Goal: Information Seeking & Learning: Learn about a topic

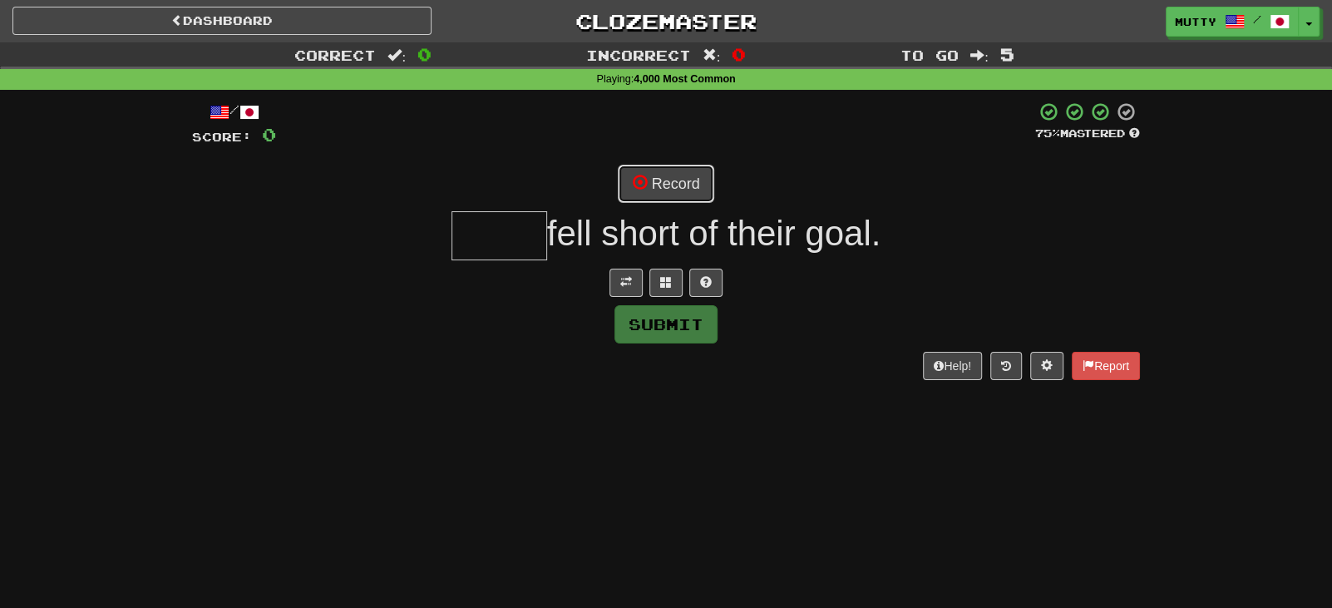
click at [696, 185] on button "Record" at bounding box center [666, 184] width 96 height 38
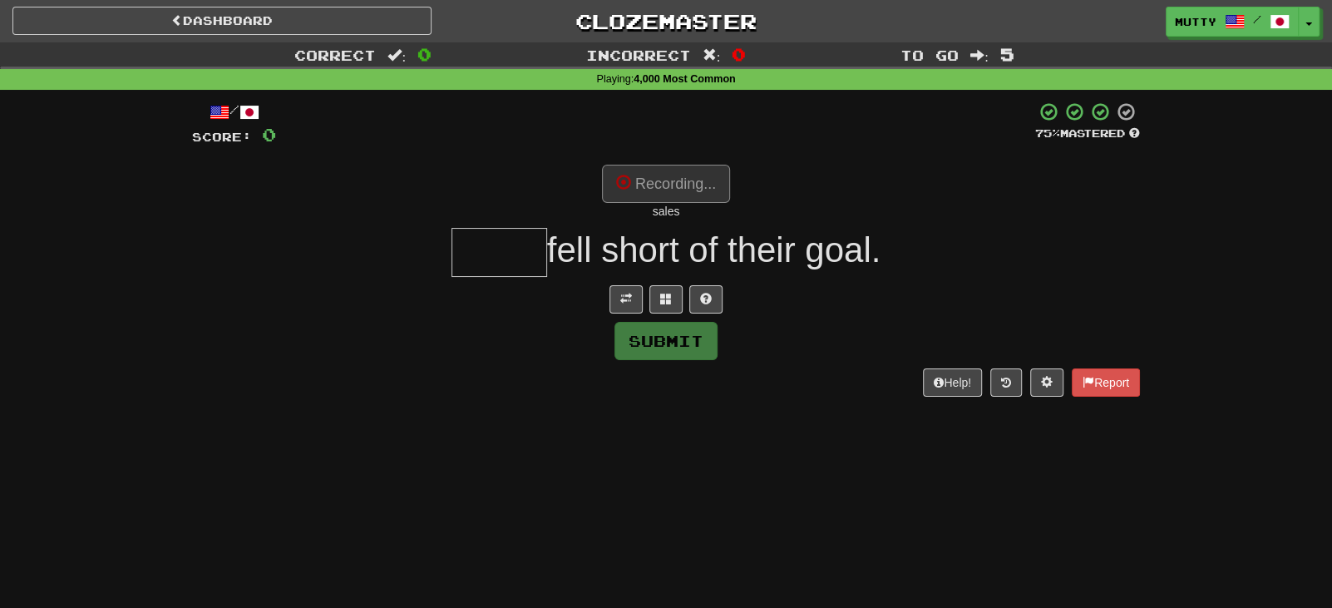
type input "*****"
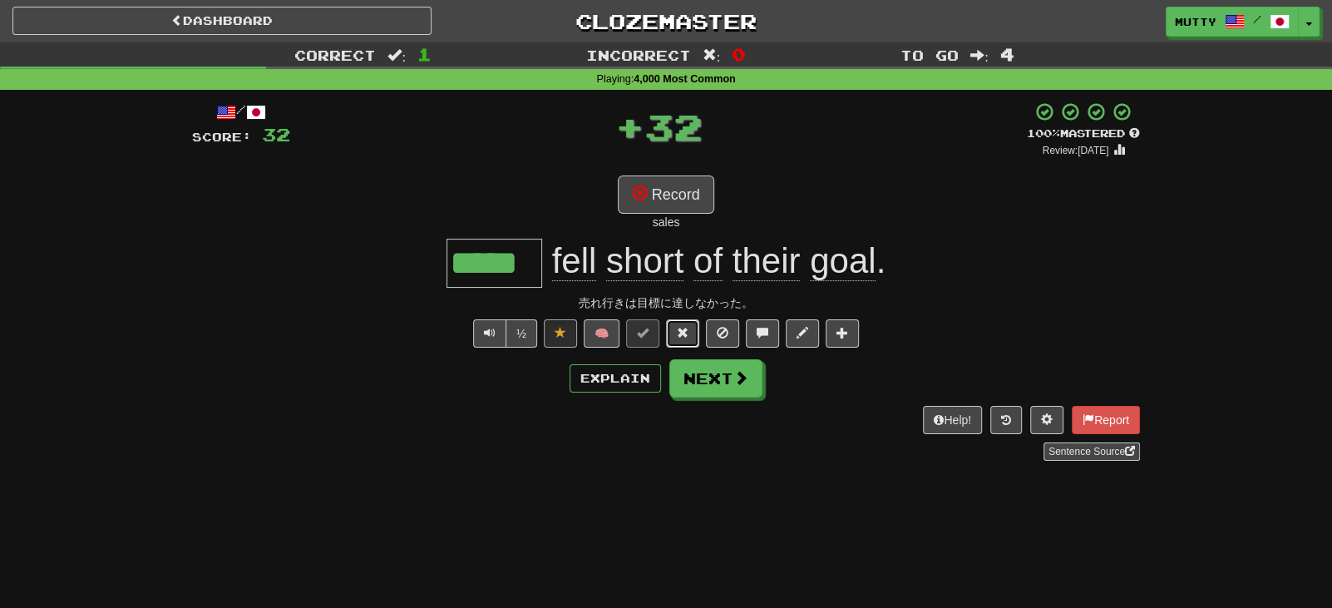
click at [690, 333] on button at bounding box center [682, 333] width 33 height 28
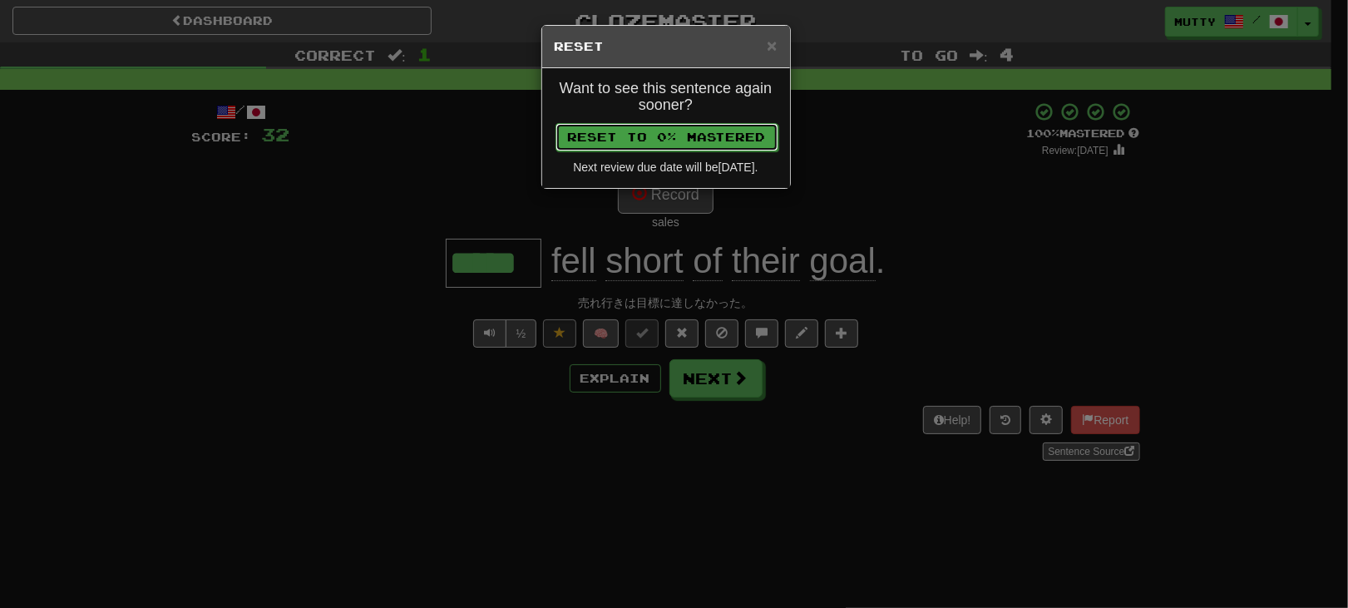
click at [699, 136] on button "Reset to 0% Mastered" at bounding box center [667, 137] width 223 height 28
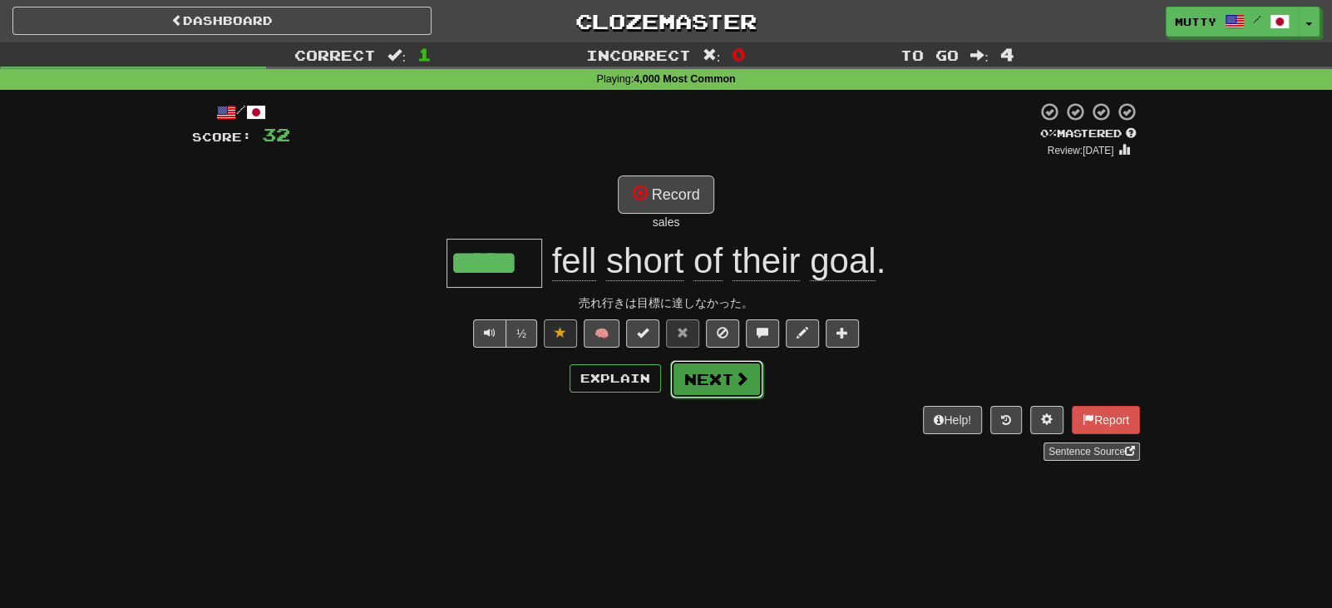
click at [725, 386] on button "Next" at bounding box center [716, 379] width 93 height 38
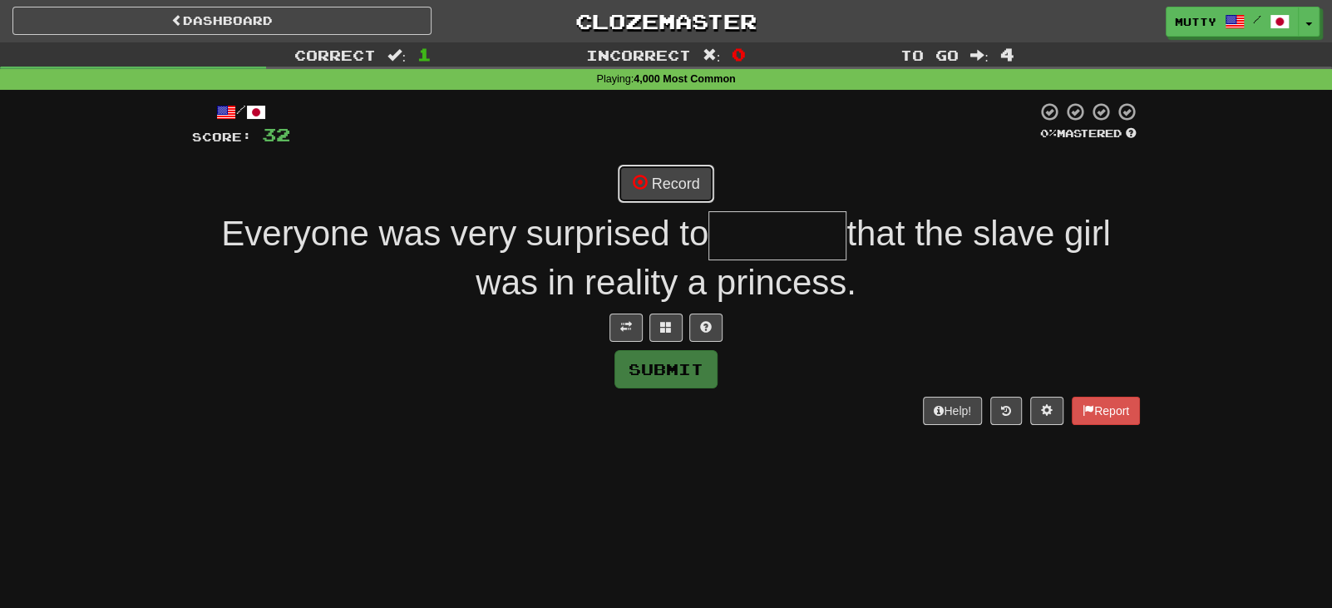
click at [684, 188] on button "Record" at bounding box center [666, 184] width 96 height 38
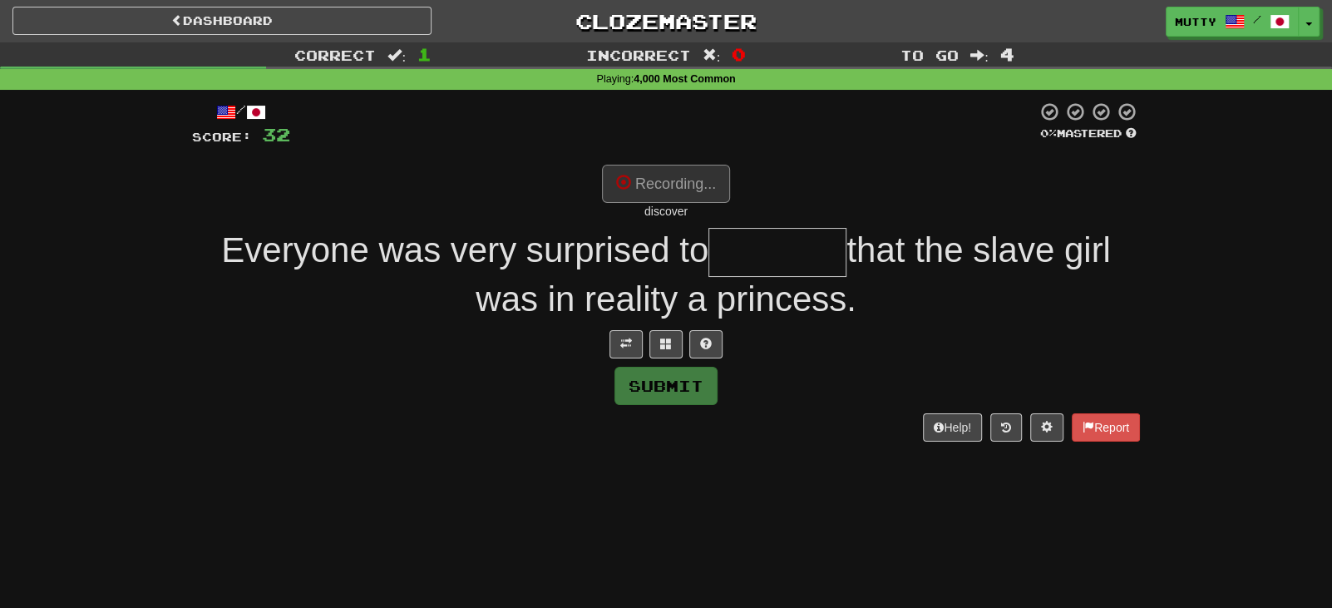
type input "********"
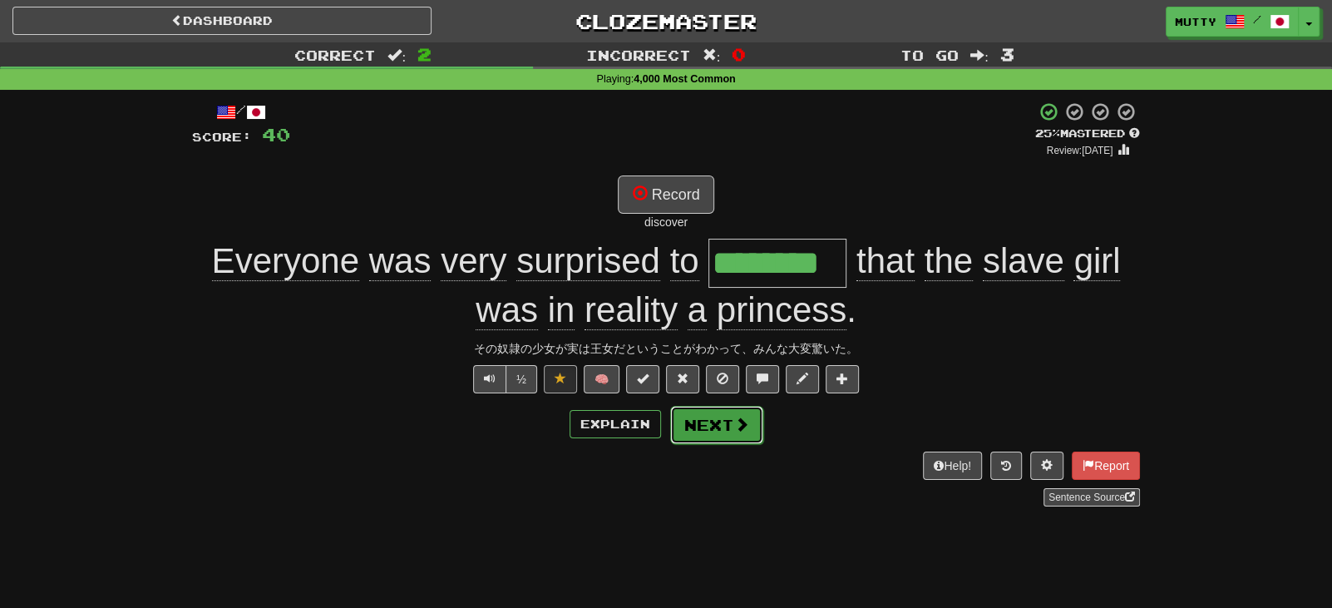
click at [706, 421] on button "Next" at bounding box center [716, 425] width 93 height 38
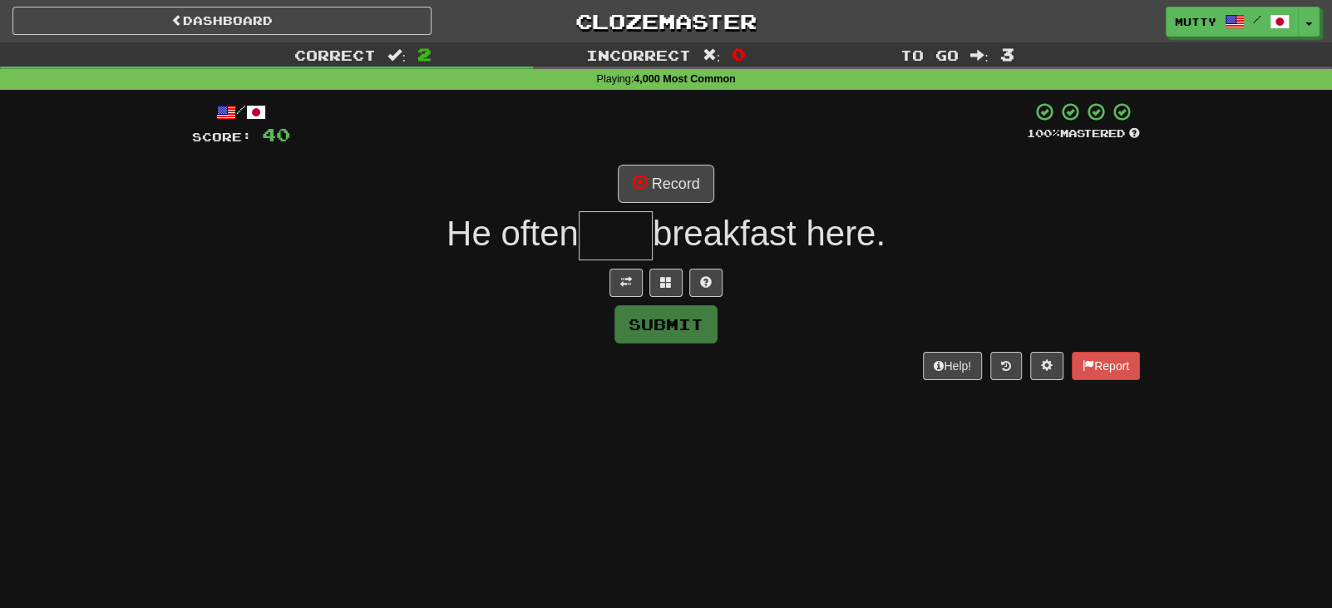
click at [672, 207] on div "/ Score: 40 100 % Mastered Record He often breakfast here. Submit Help! Report" at bounding box center [666, 240] width 948 height 278
click at [674, 189] on button "Record" at bounding box center [666, 184] width 96 height 38
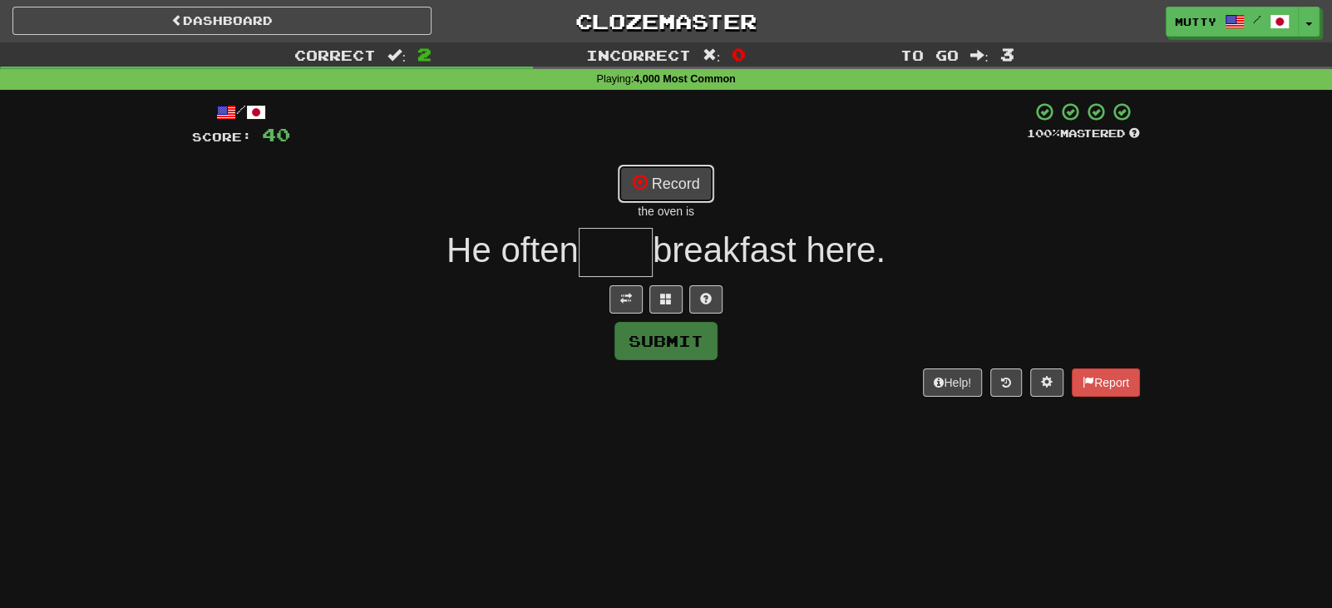
click at [694, 187] on button "Record" at bounding box center [666, 184] width 96 height 38
type input "****"
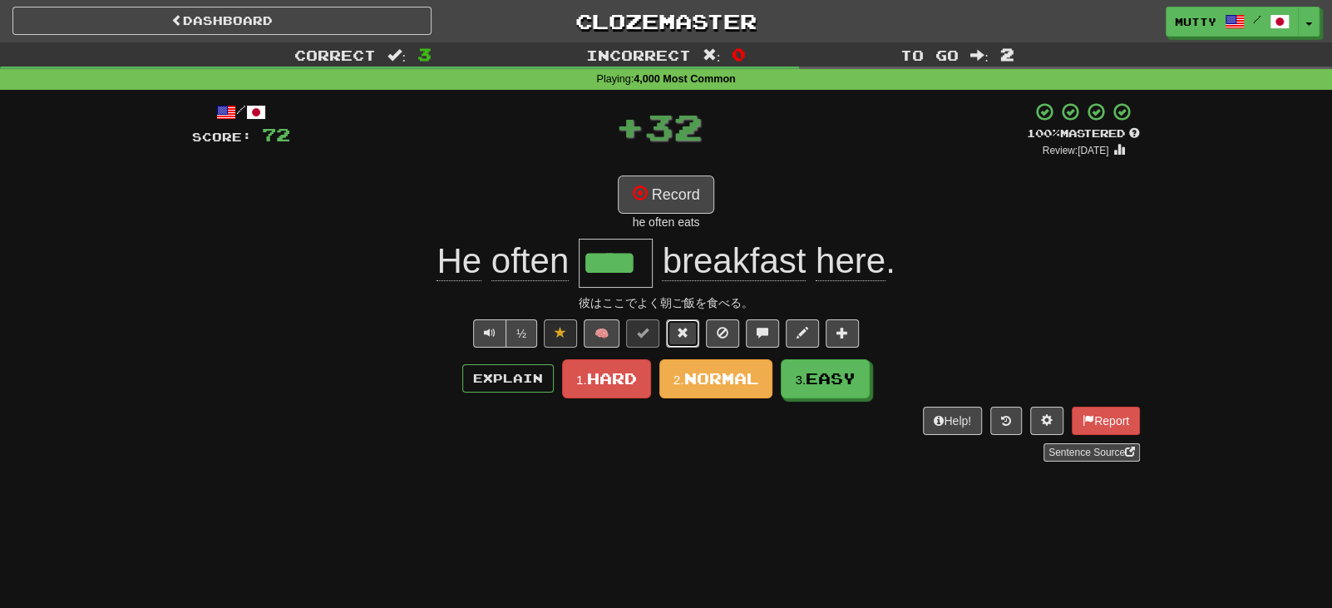
click at [683, 329] on span at bounding box center [683, 333] width 12 height 12
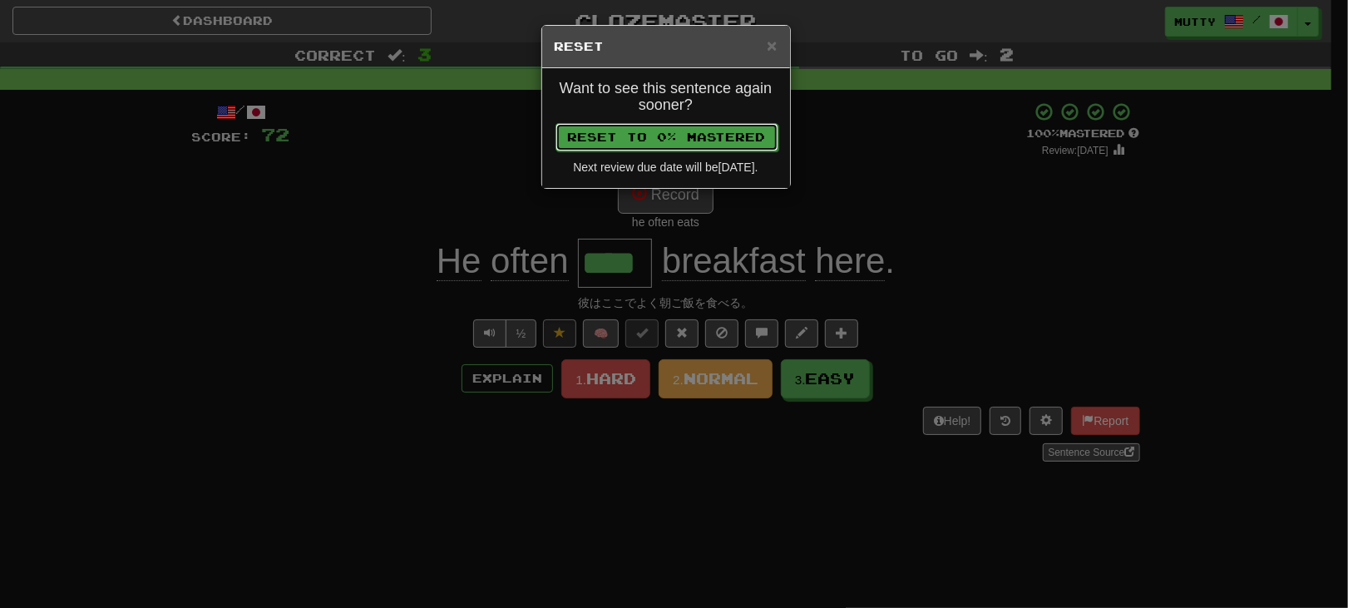
click at [749, 126] on button "Reset to 0% Mastered" at bounding box center [667, 137] width 223 height 28
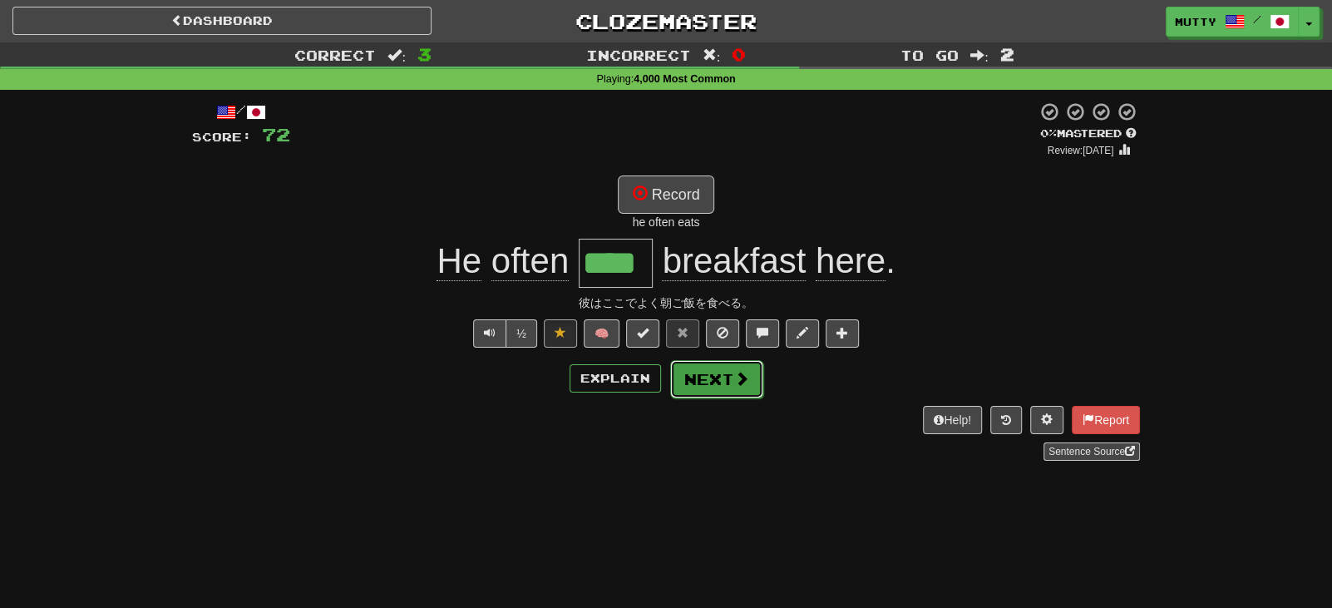
click at [727, 362] on button "Next" at bounding box center [716, 379] width 93 height 38
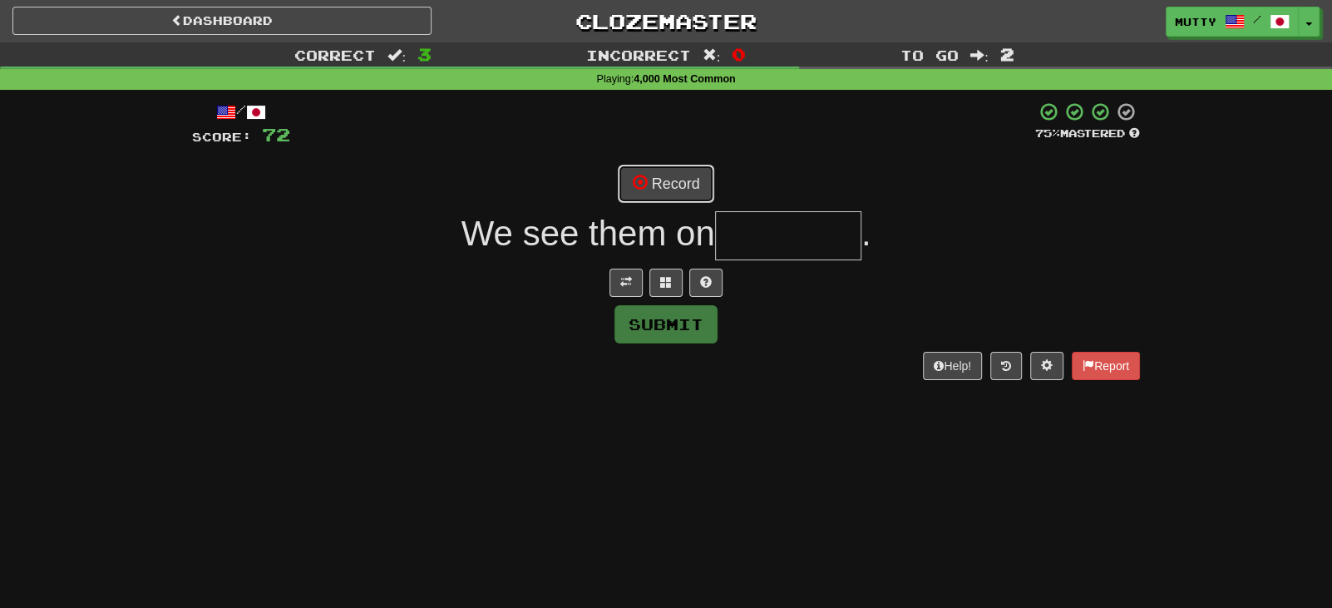
click at [677, 185] on button "Record" at bounding box center [666, 184] width 96 height 38
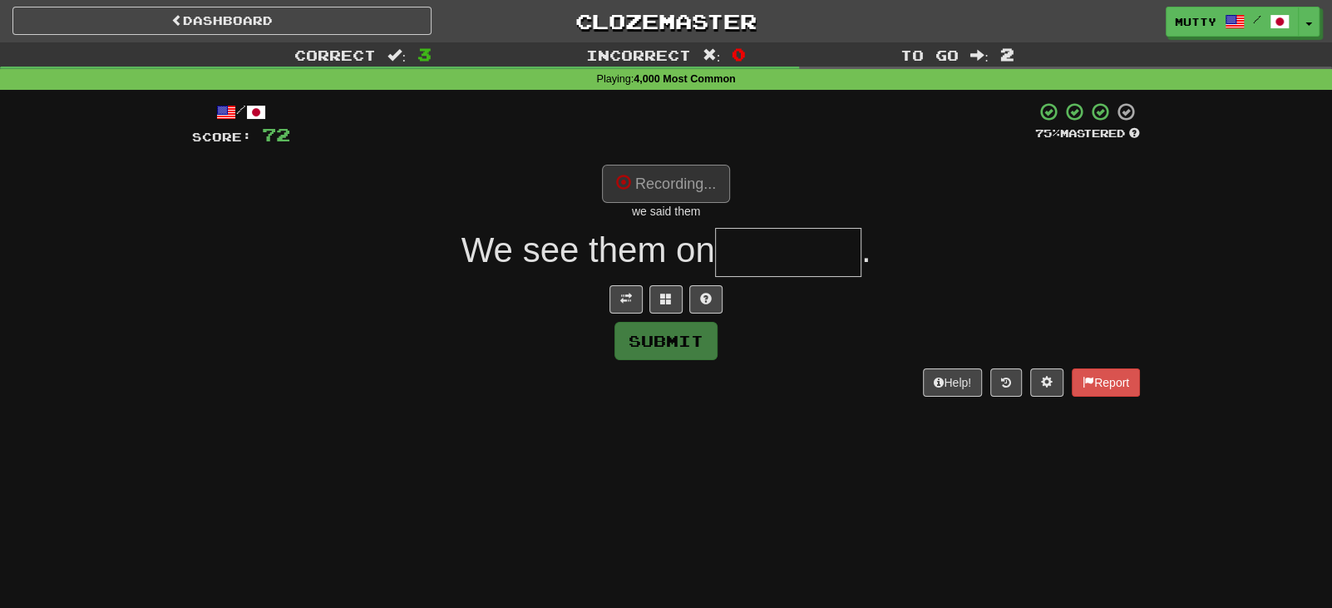
type input "********"
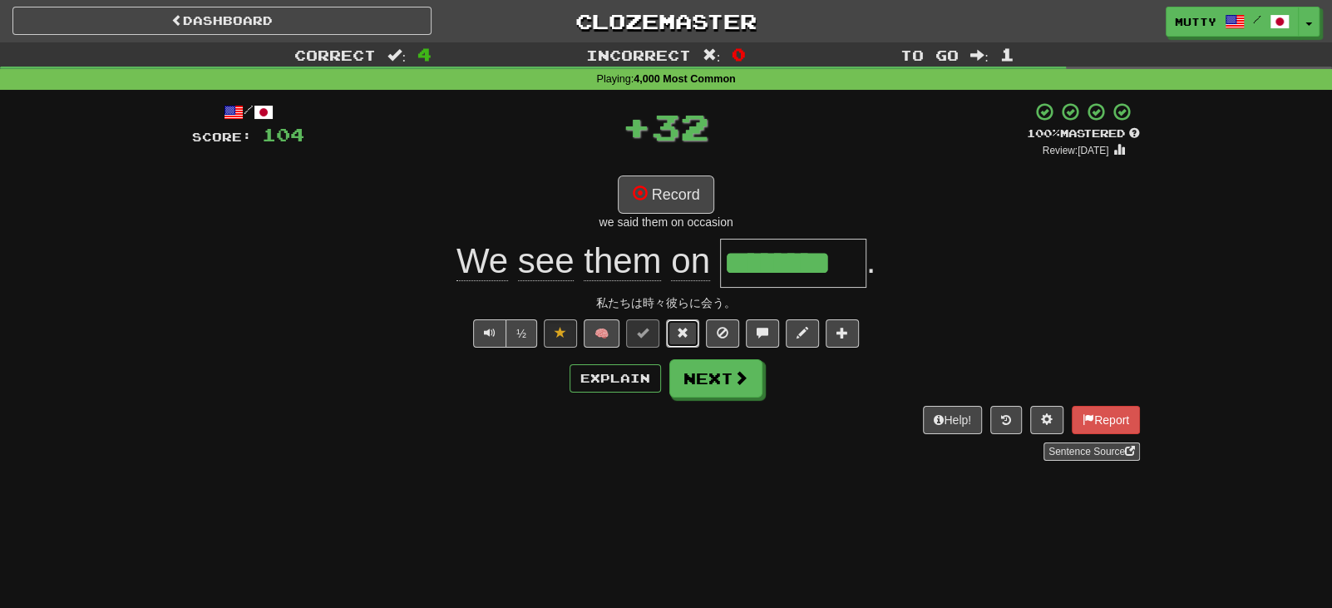
click at [680, 331] on span at bounding box center [683, 333] width 12 height 12
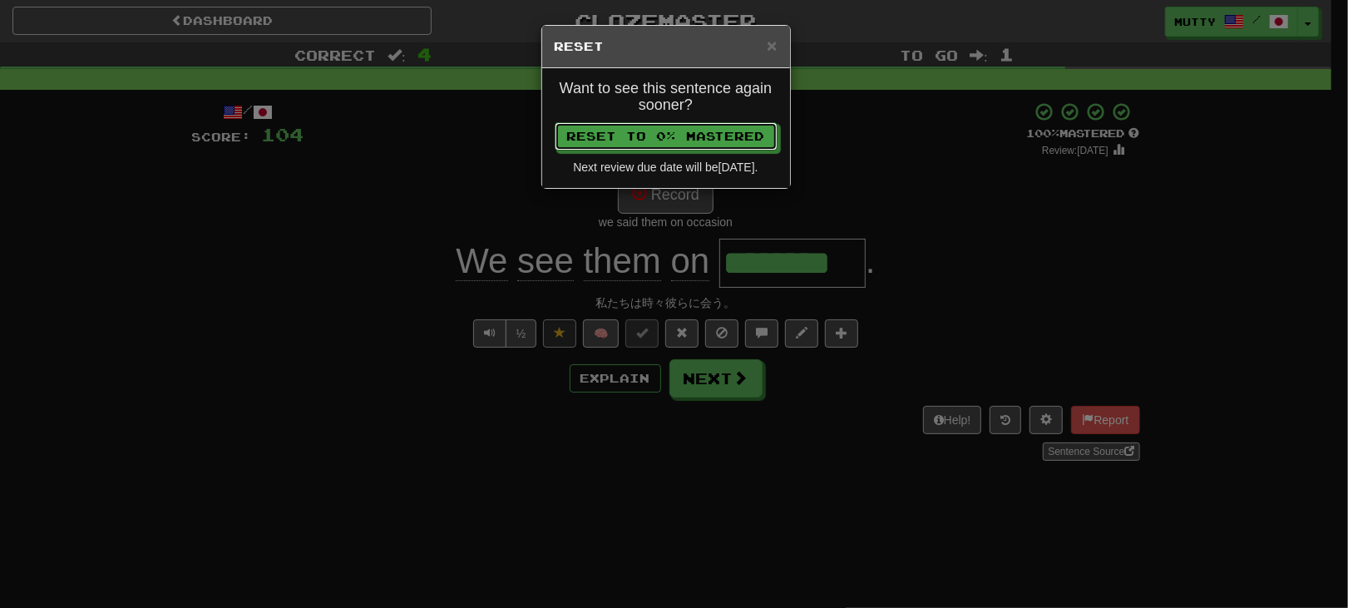
click at [690, 137] on button "Reset to 0% Mastered" at bounding box center [666, 136] width 223 height 28
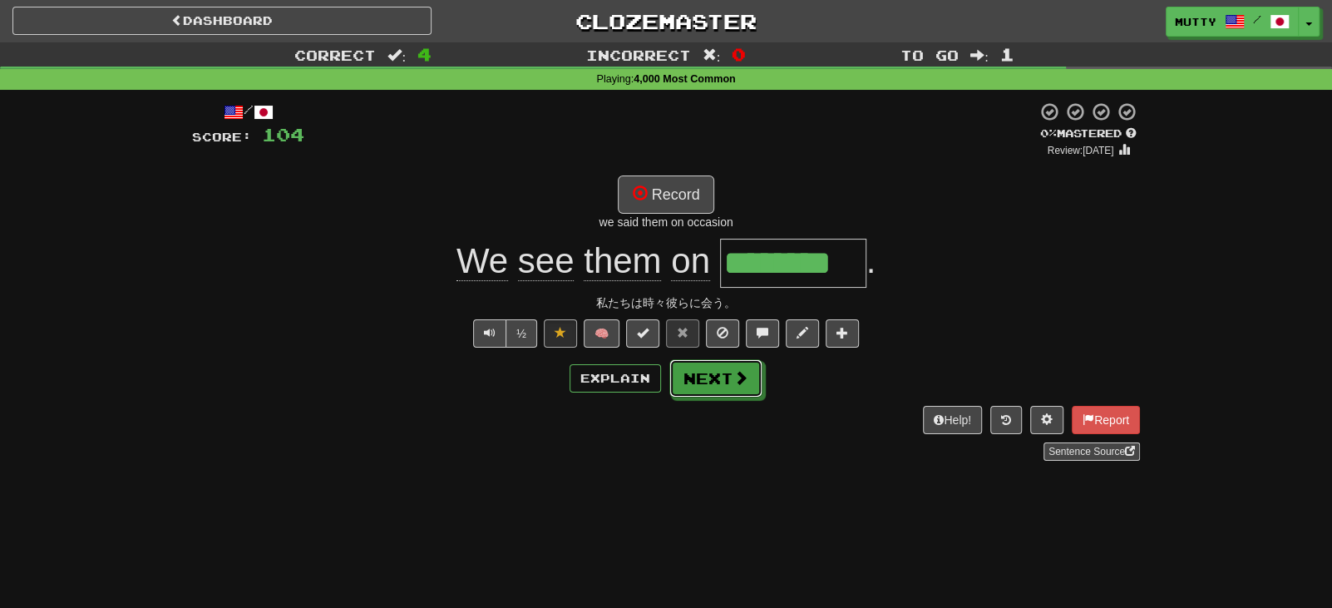
click at [699, 378] on button "Next" at bounding box center [716, 378] width 93 height 38
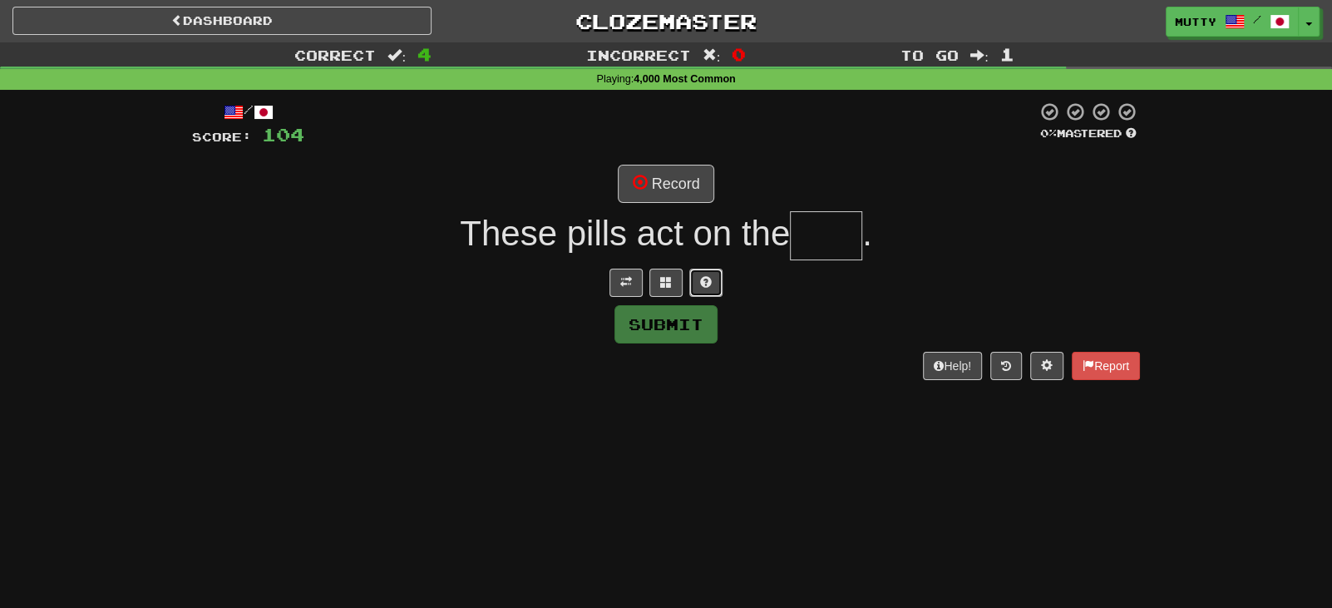
click at [705, 272] on button at bounding box center [706, 283] width 33 height 28
click at [672, 166] on button "Record" at bounding box center [666, 184] width 96 height 38
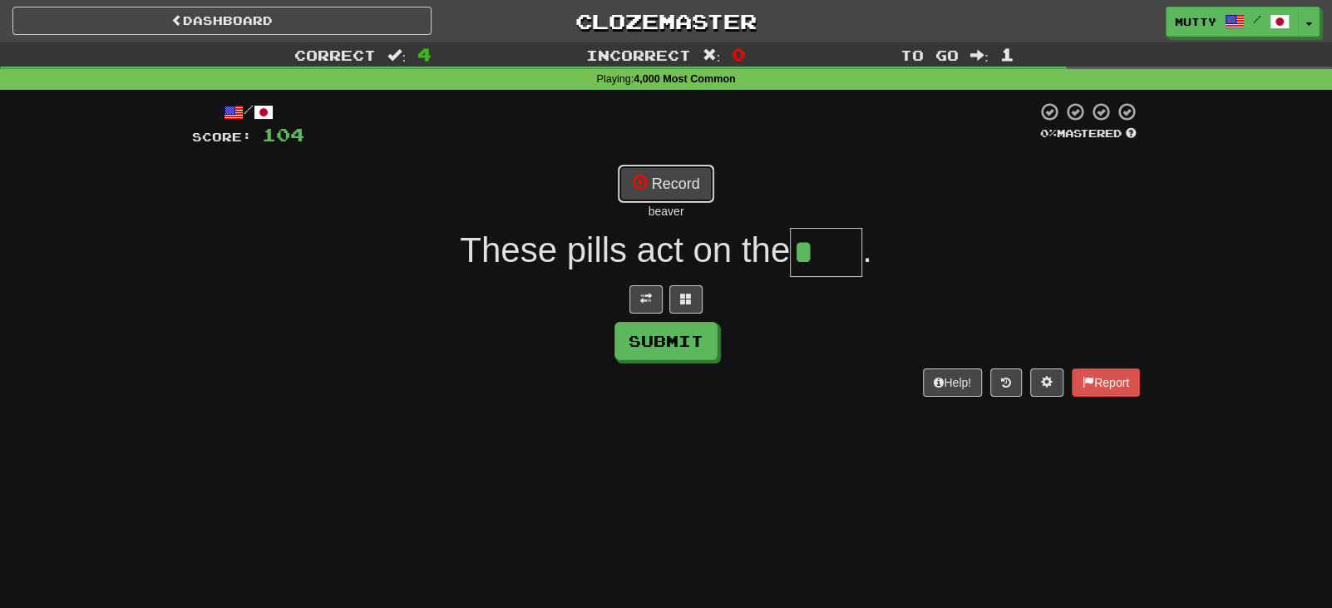
click at [674, 176] on button "Record" at bounding box center [666, 184] width 96 height 38
click at [673, 176] on button "Record" at bounding box center [666, 184] width 96 height 38
click at [679, 184] on button "Record" at bounding box center [666, 184] width 96 height 38
click at [682, 305] on button at bounding box center [686, 299] width 33 height 28
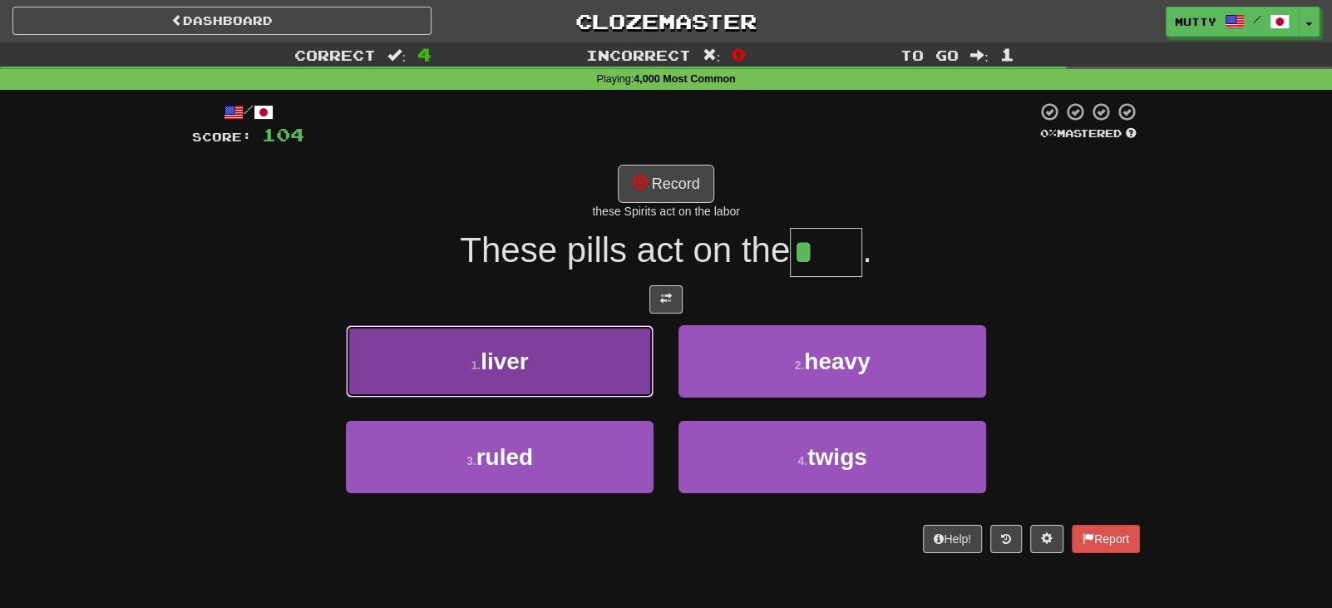
click at [577, 374] on button "1 . liver" at bounding box center [500, 361] width 308 height 72
type input "*****"
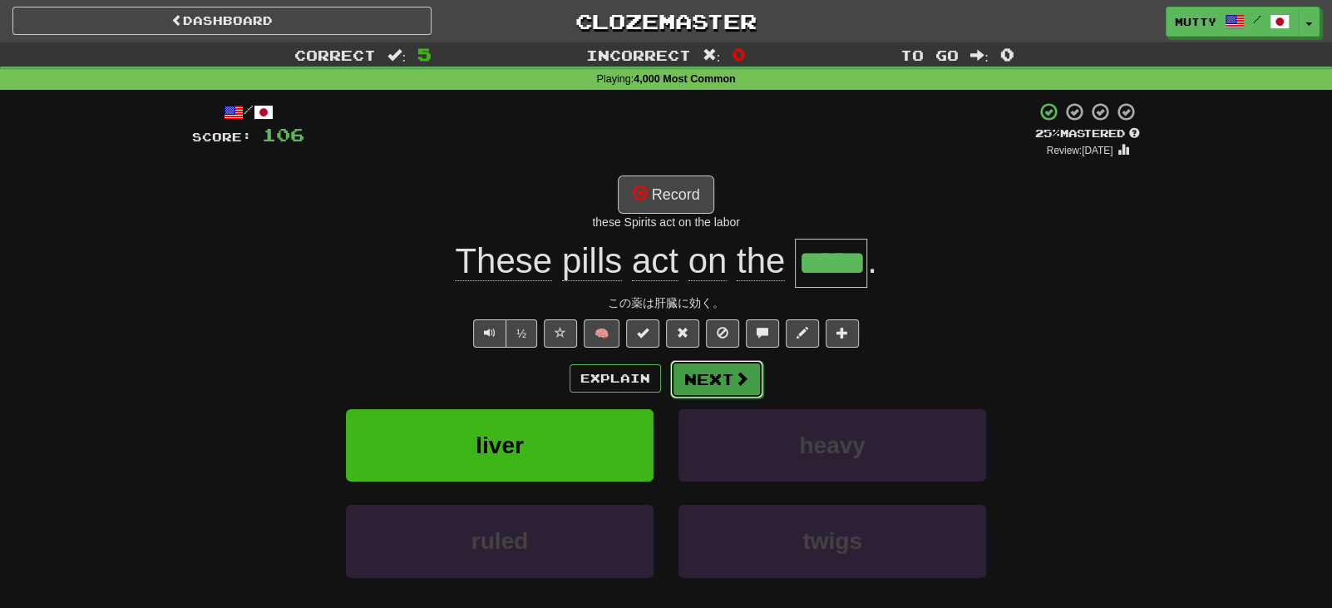
click at [696, 378] on button "Next" at bounding box center [716, 379] width 93 height 38
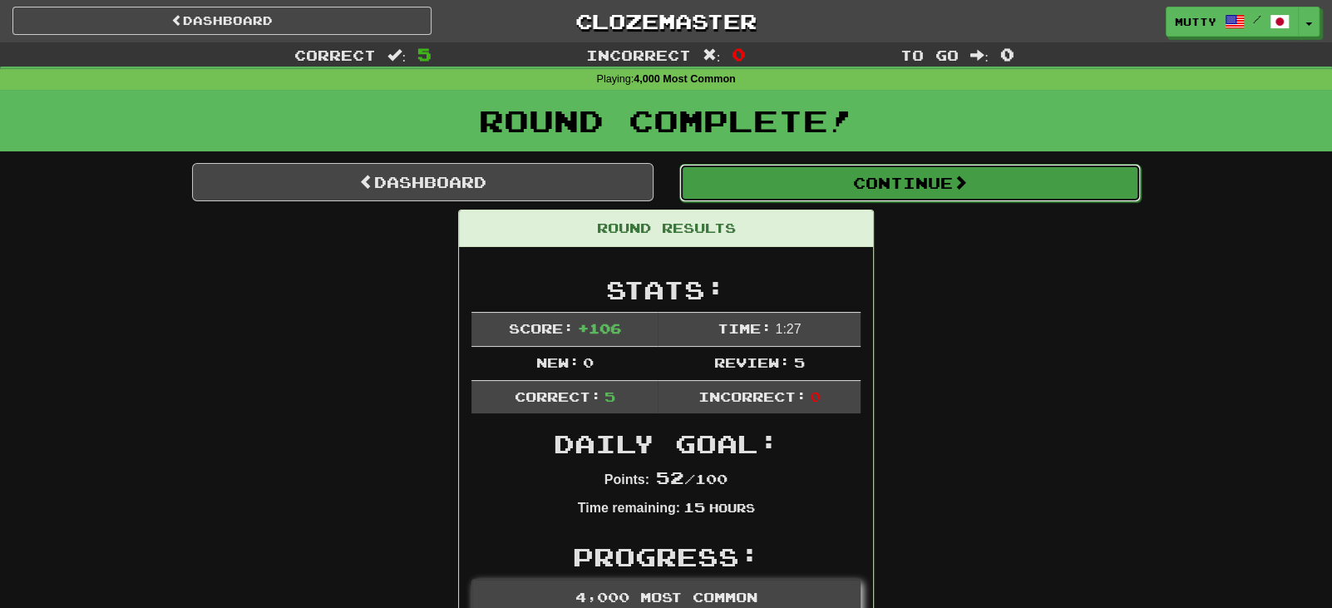
click at [890, 176] on button "Continue" at bounding box center [911, 183] width 462 height 38
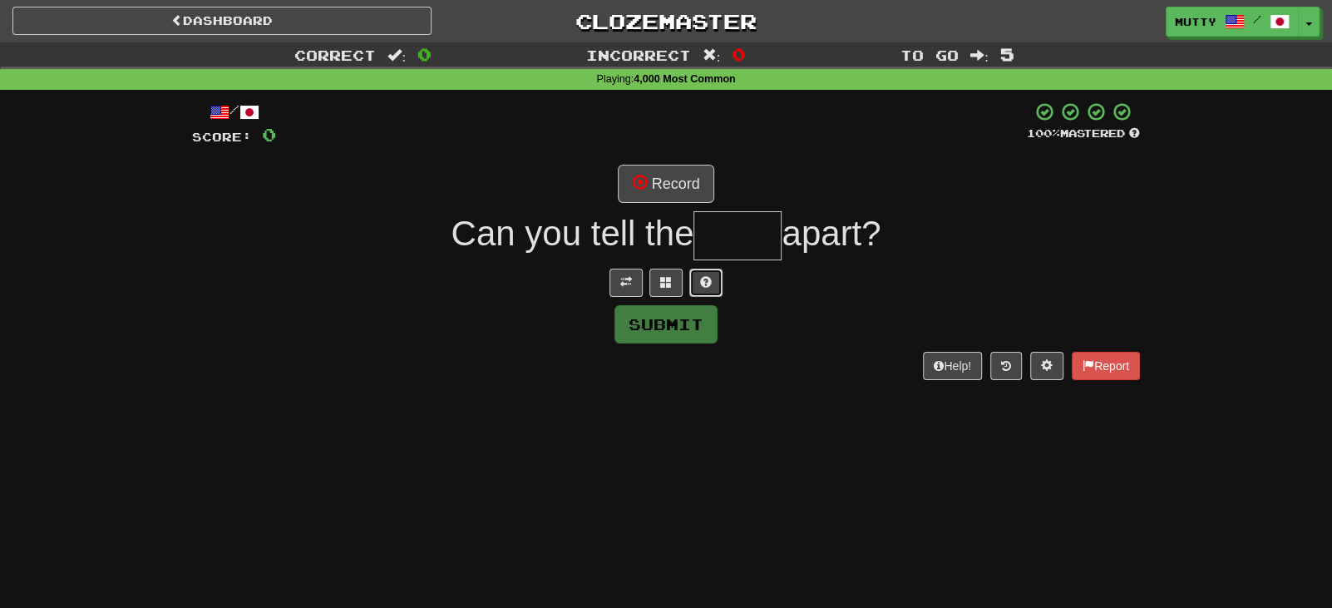
click at [706, 286] on span at bounding box center [706, 282] width 12 height 12
click at [648, 283] on span at bounding box center [646, 282] width 12 height 12
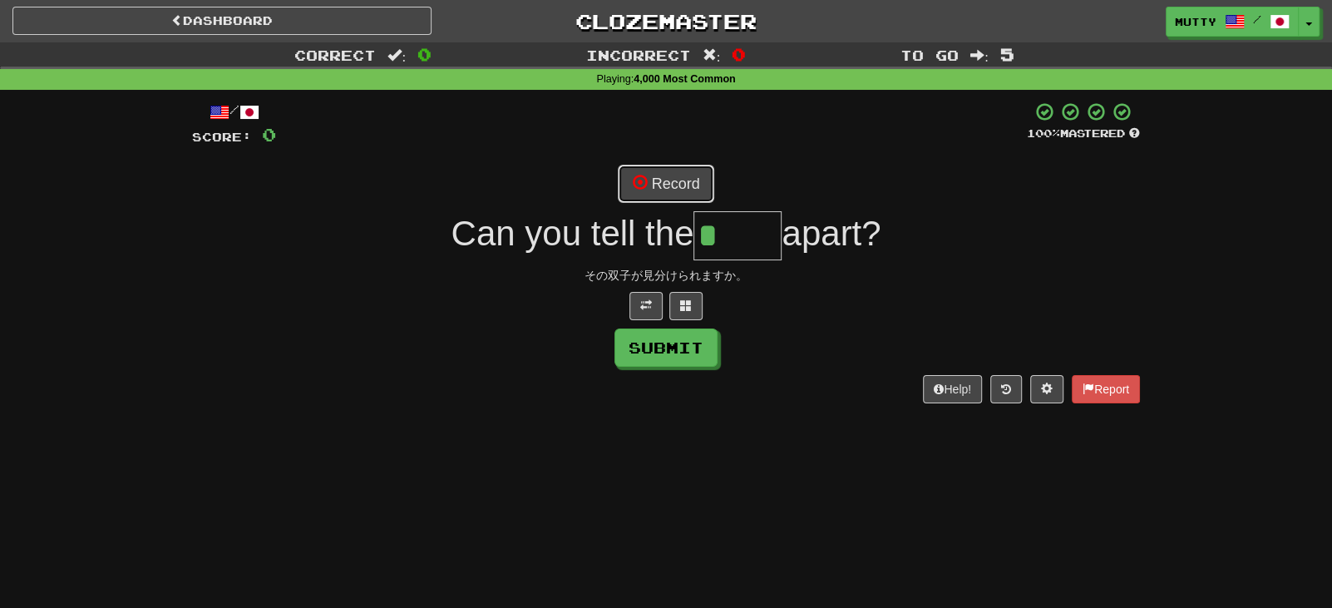
click at [688, 185] on button "Record" at bounding box center [666, 184] width 96 height 38
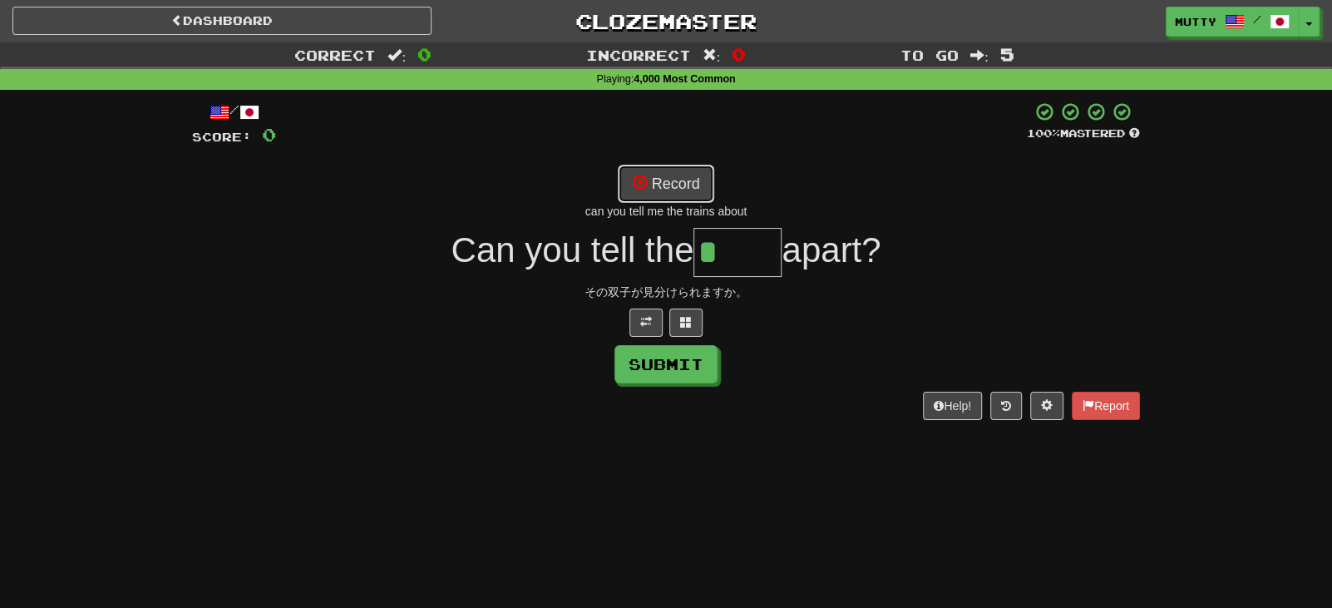
click at [678, 181] on button "Record" at bounding box center [666, 184] width 96 height 38
type input "*****"
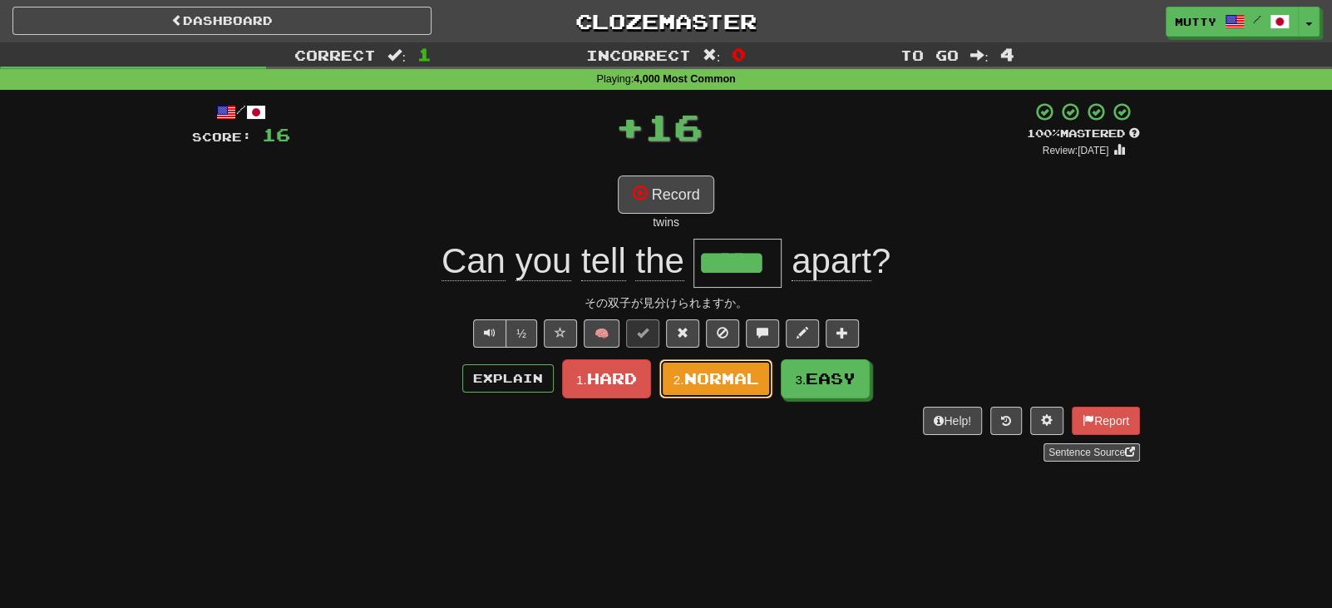
click at [715, 376] on span "Normal" at bounding box center [721, 378] width 75 height 18
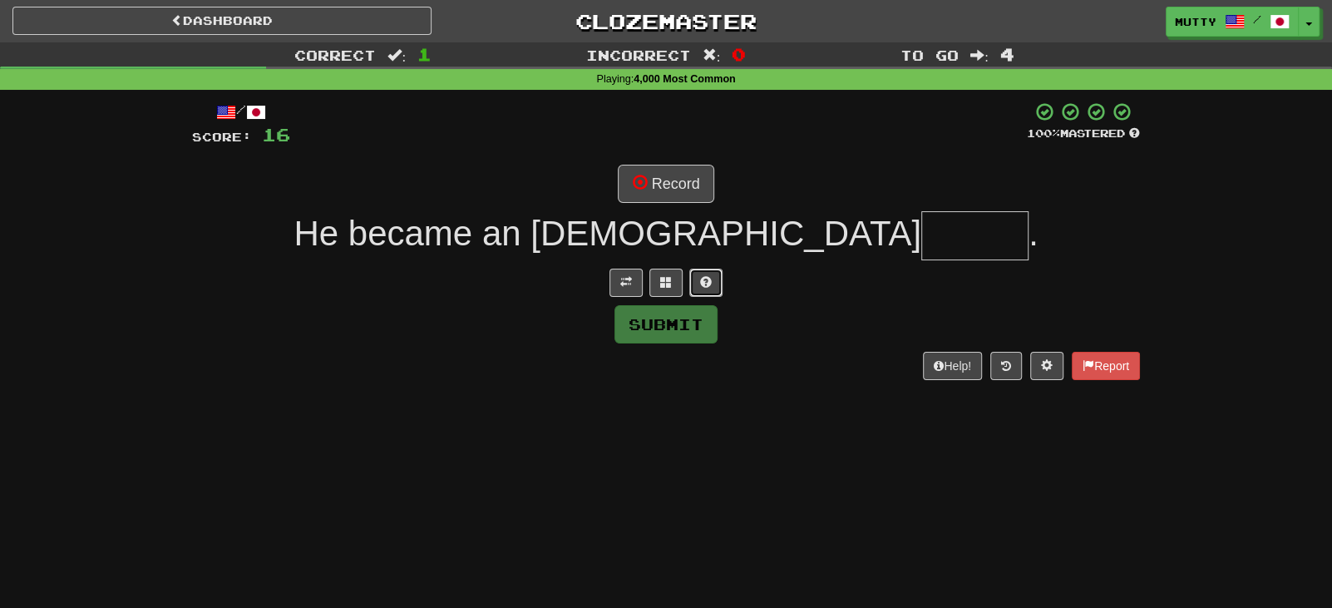
click at [704, 284] on span at bounding box center [706, 282] width 12 height 12
click at [650, 280] on span at bounding box center [646, 282] width 12 height 12
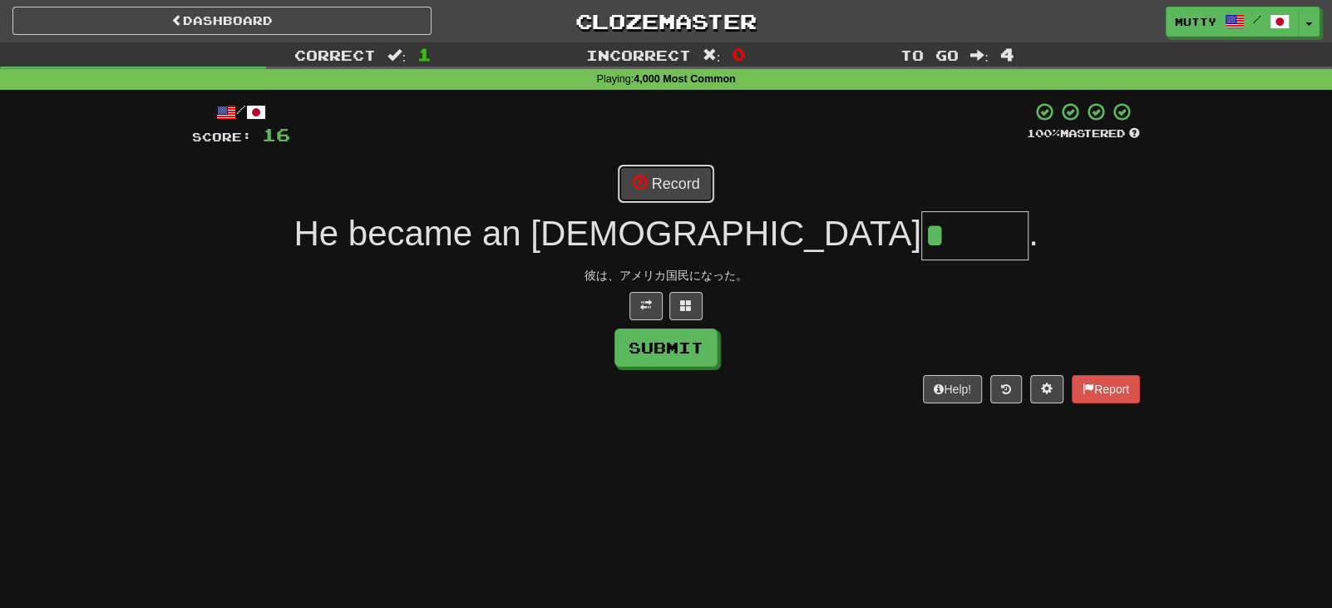
click at [687, 185] on button "Record" at bounding box center [666, 184] width 96 height 38
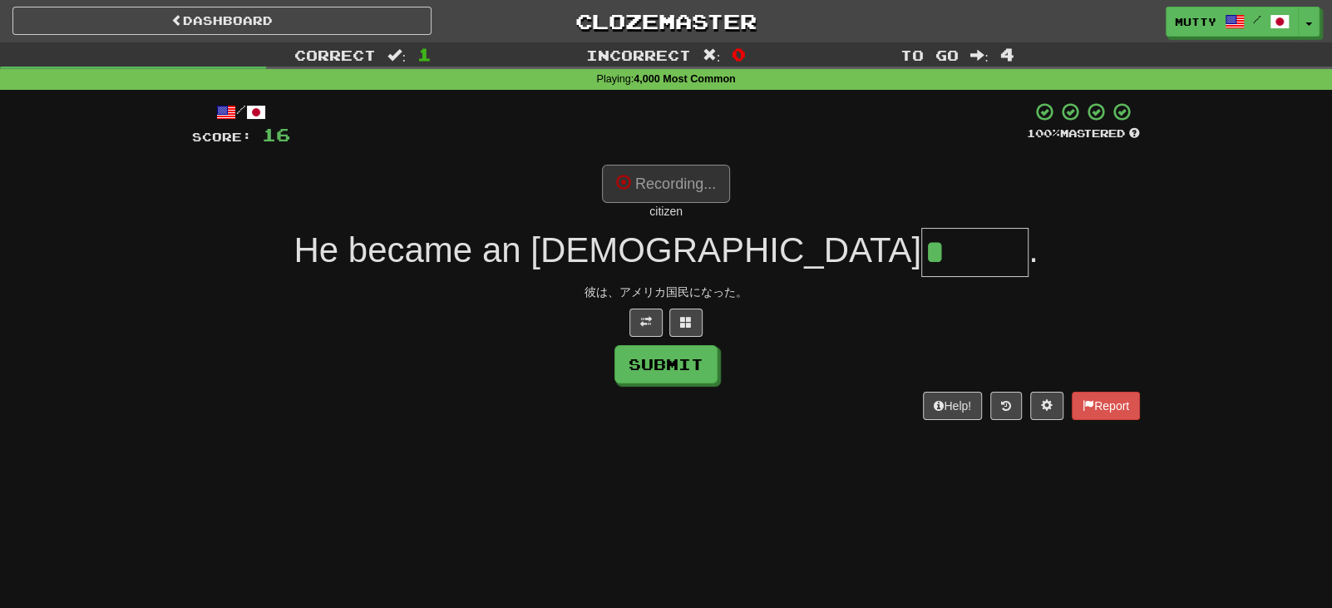
type input "*******"
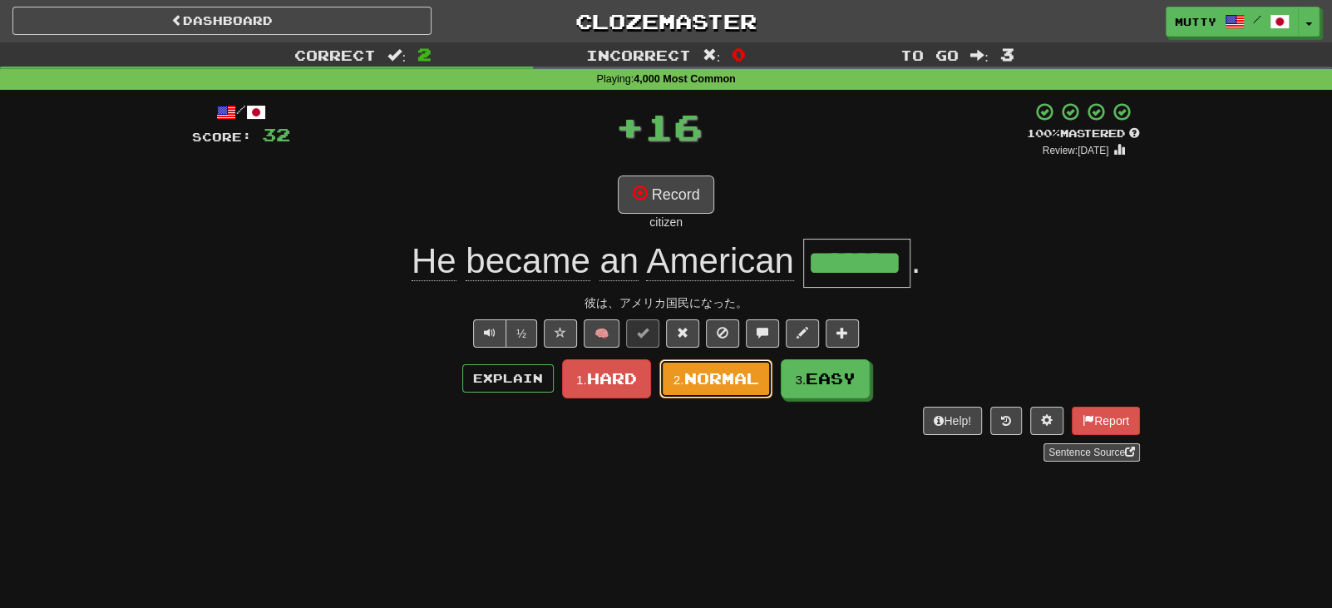
click at [688, 373] on span "Normal" at bounding box center [721, 378] width 75 height 18
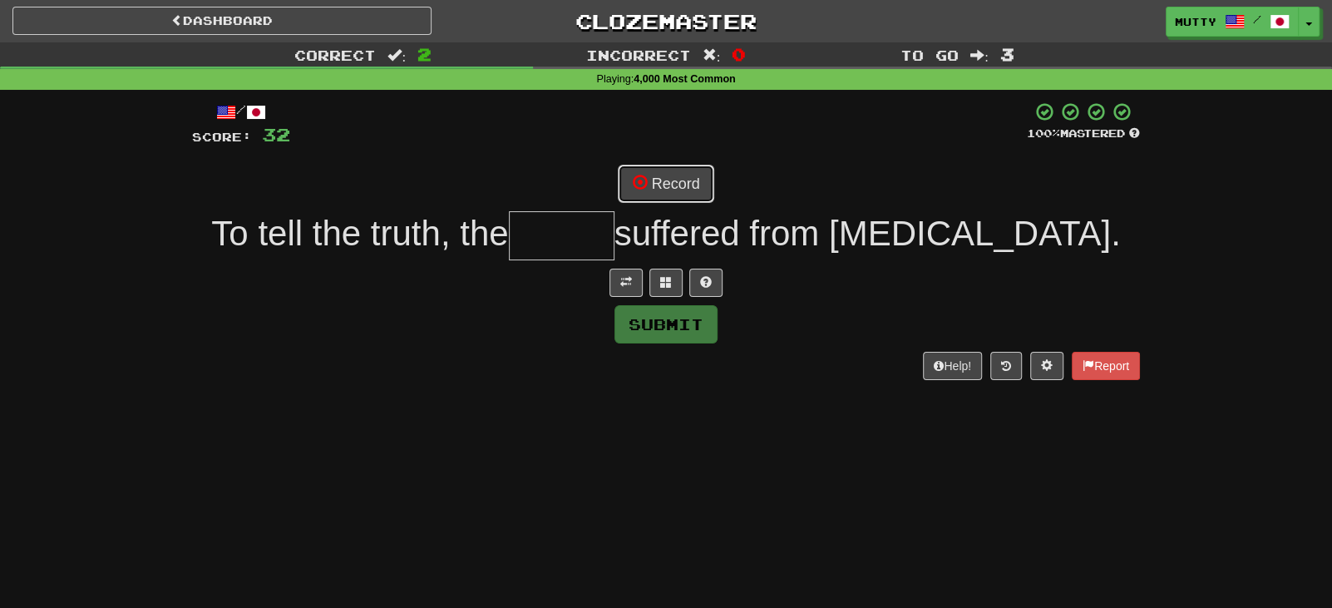
click at [693, 192] on button "Record" at bounding box center [666, 184] width 96 height 38
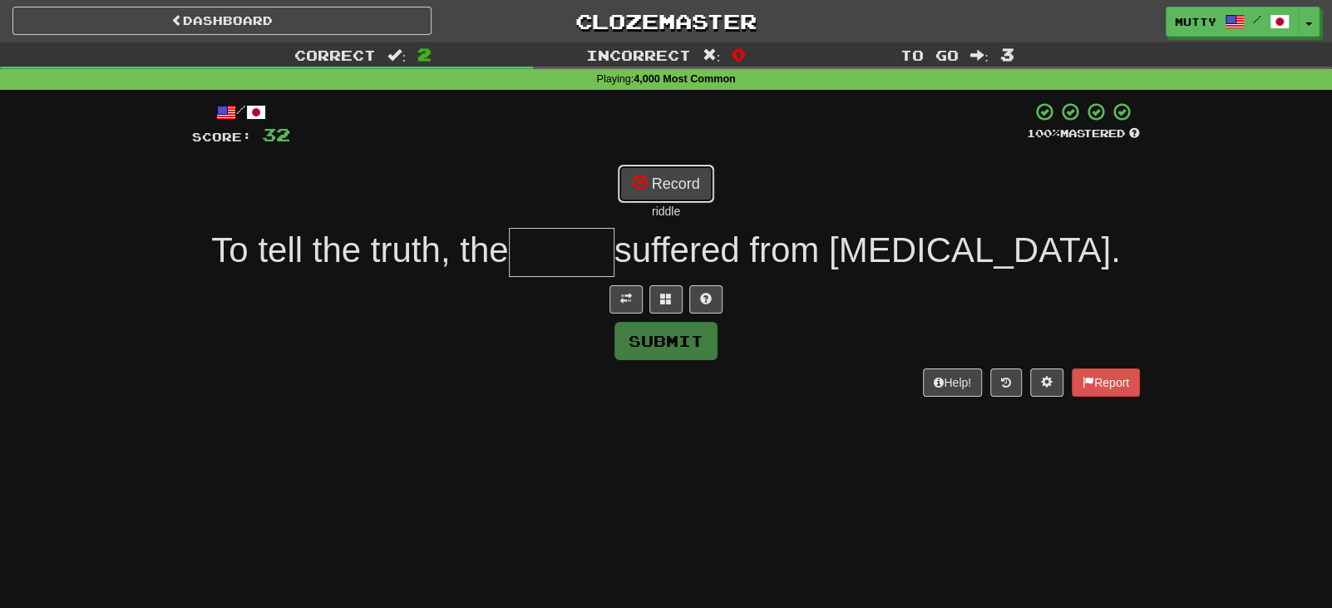
click at [650, 190] on button "Record" at bounding box center [666, 184] width 96 height 38
click at [704, 289] on button at bounding box center [706, 299] width 33 height 28
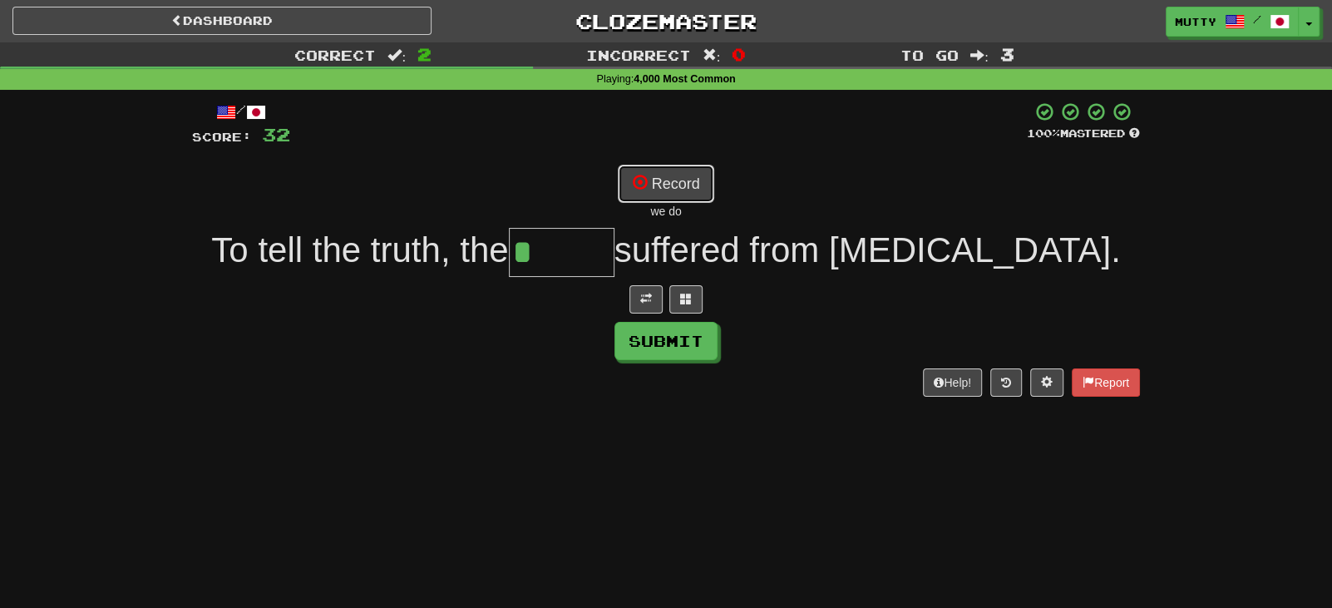
click at [663, 182] on button "Record" at bounding box center [666, 184] width 96 height 38
click at [695, 299] on button at bounding box center [686, 299] width 33 height 28
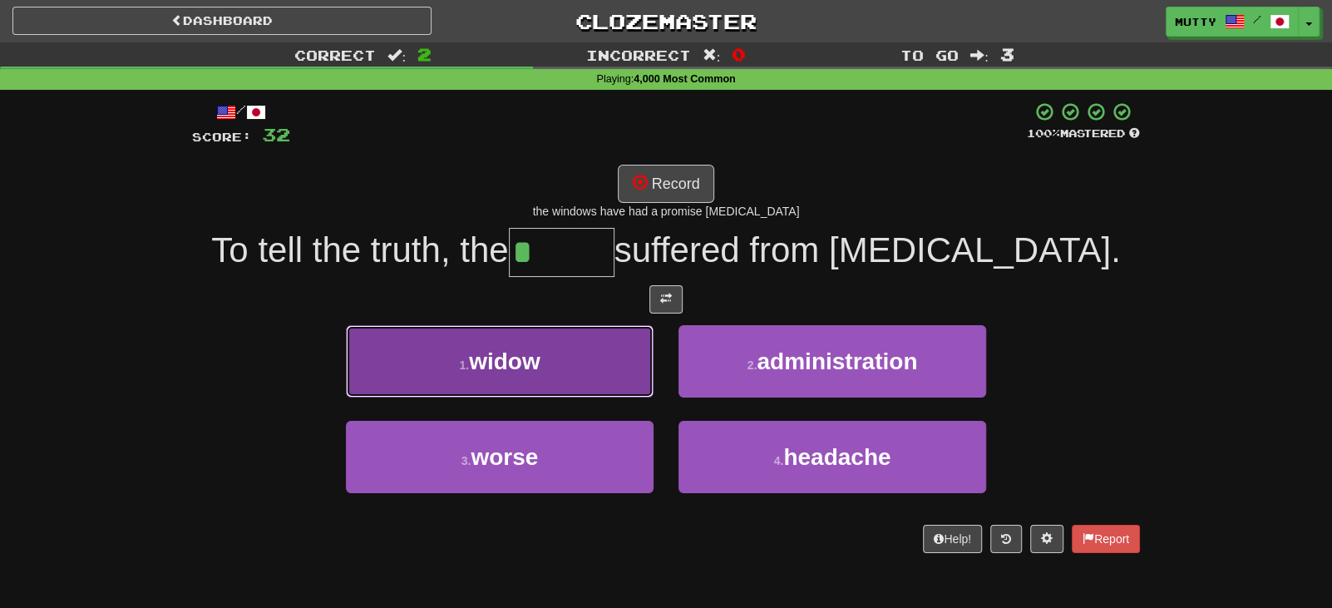
click at [493, 368] on span "widow" at bounding box center [505, 362] width 72 height 26
type input "*****"
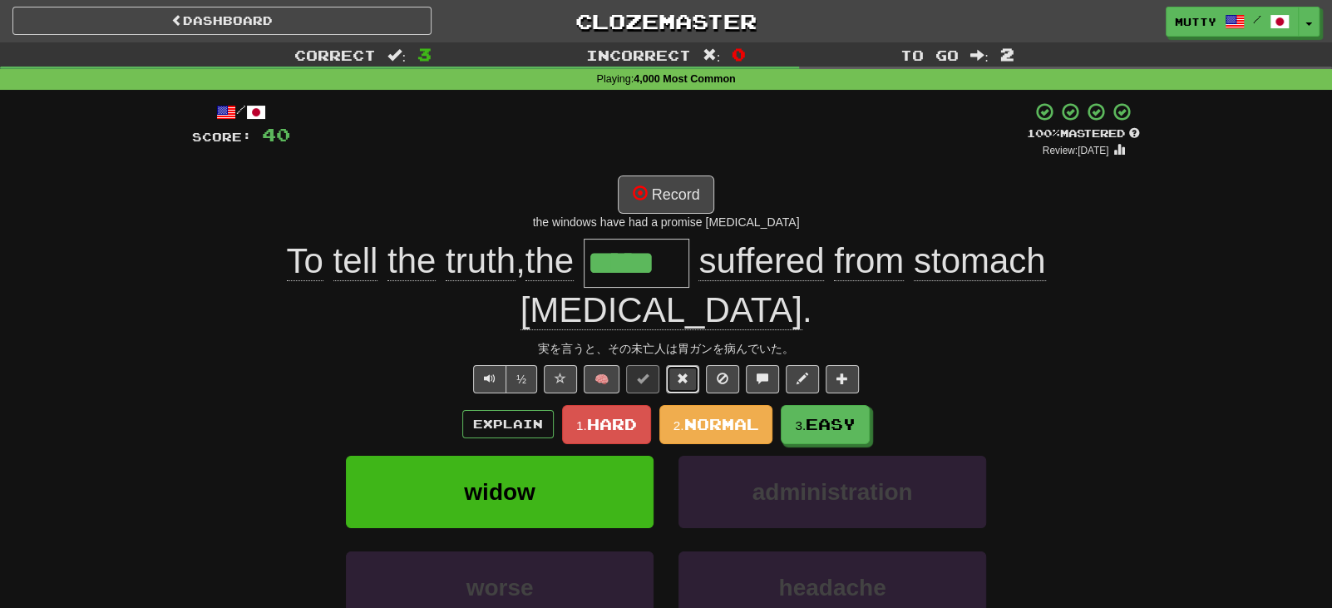
click at [681, 365] on button at bounding box center [682, 379] width 33 height 28
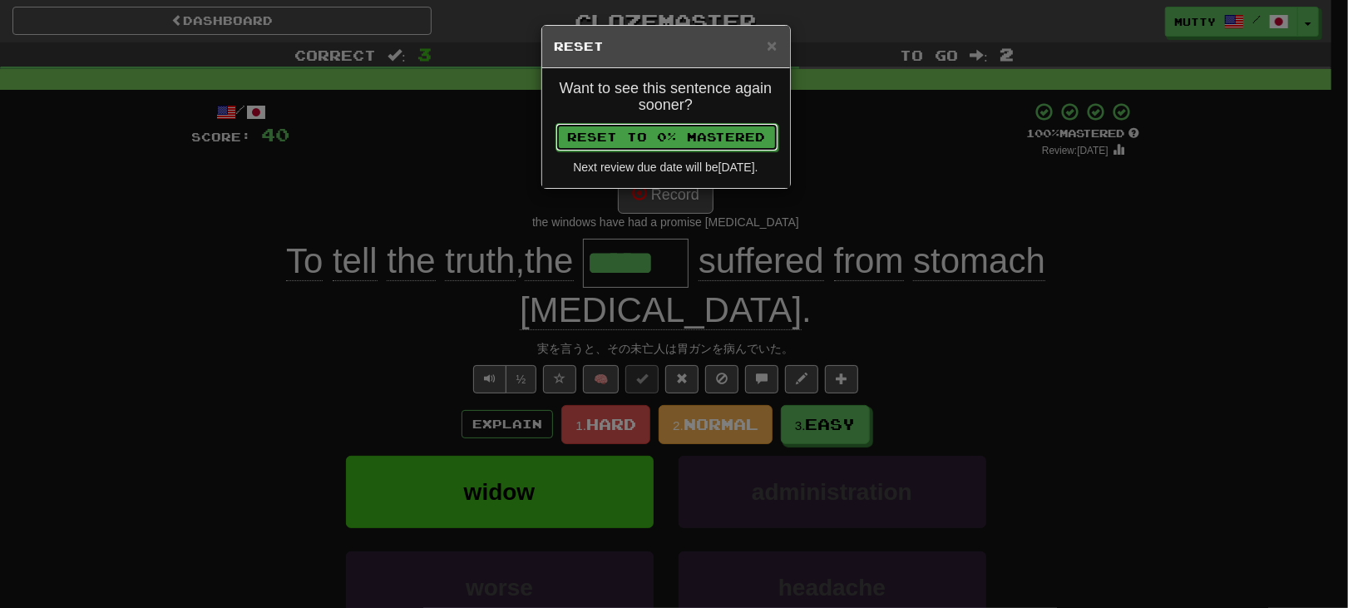
click at [674, 137] on button "Reset to 0% Mastered" at bounding box center [667, 137] width 223 height 28
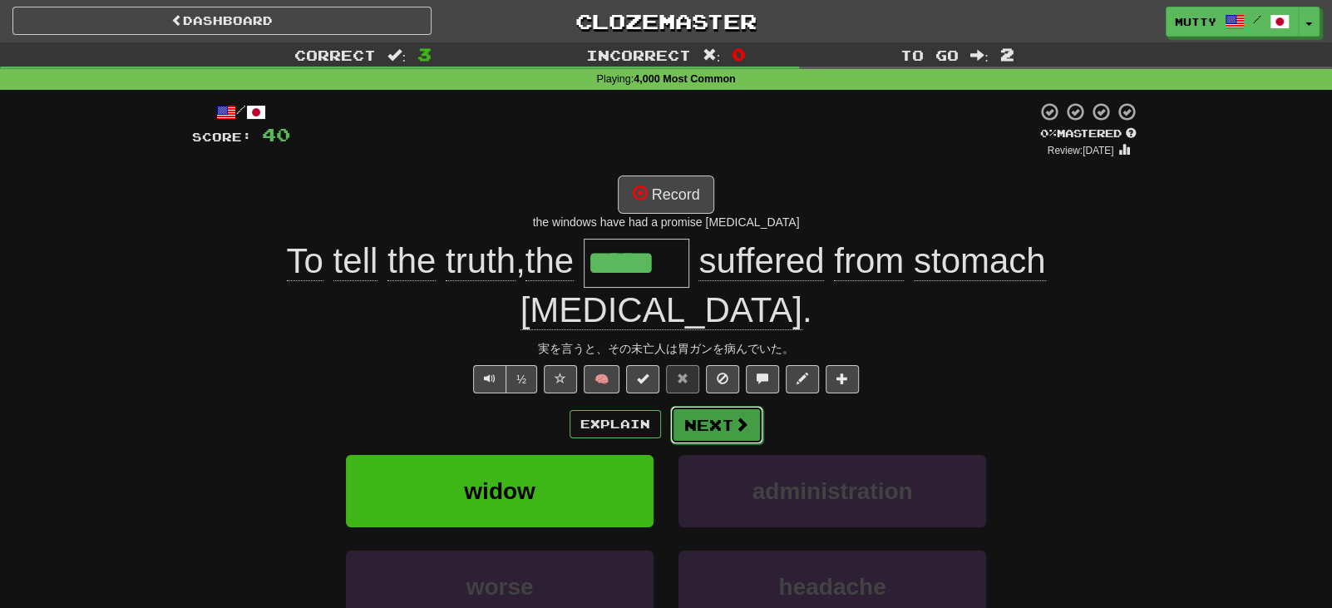
click at [715, 406] on button "Next" at bounding box center [716, 425] width 93 height 38
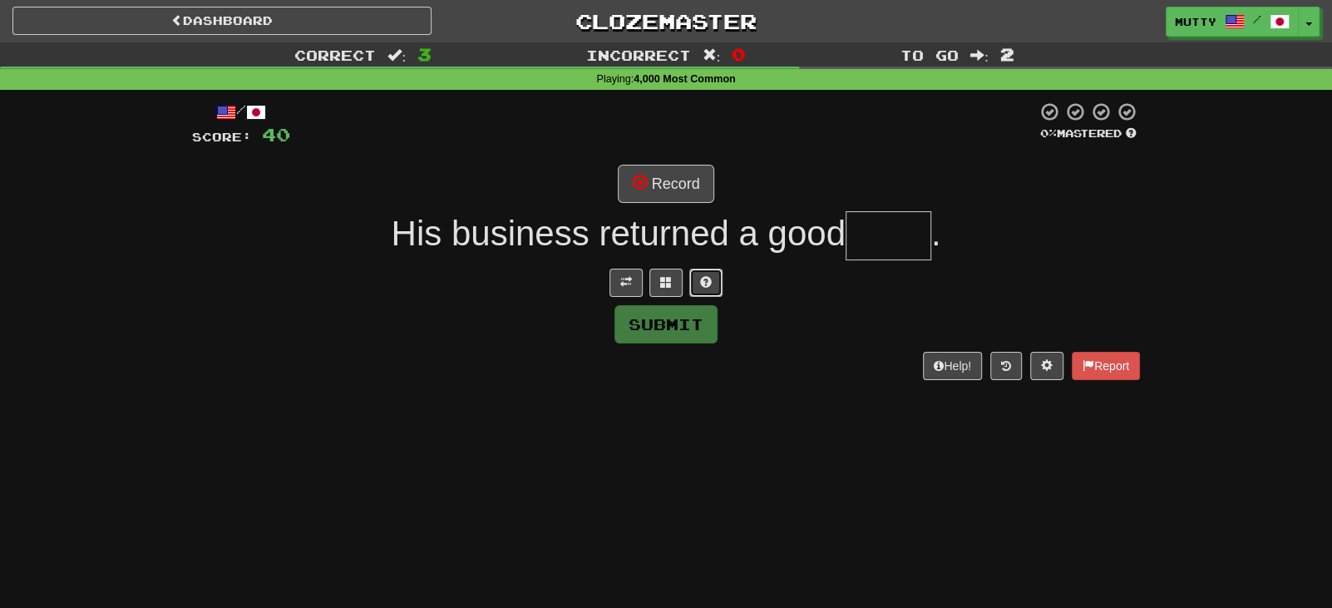
click at [715, 279] on button at bounding box center [706, 283] width 33 height 28
click at [632, 277] on button at bounding box center [646, 283] width 33 height 28
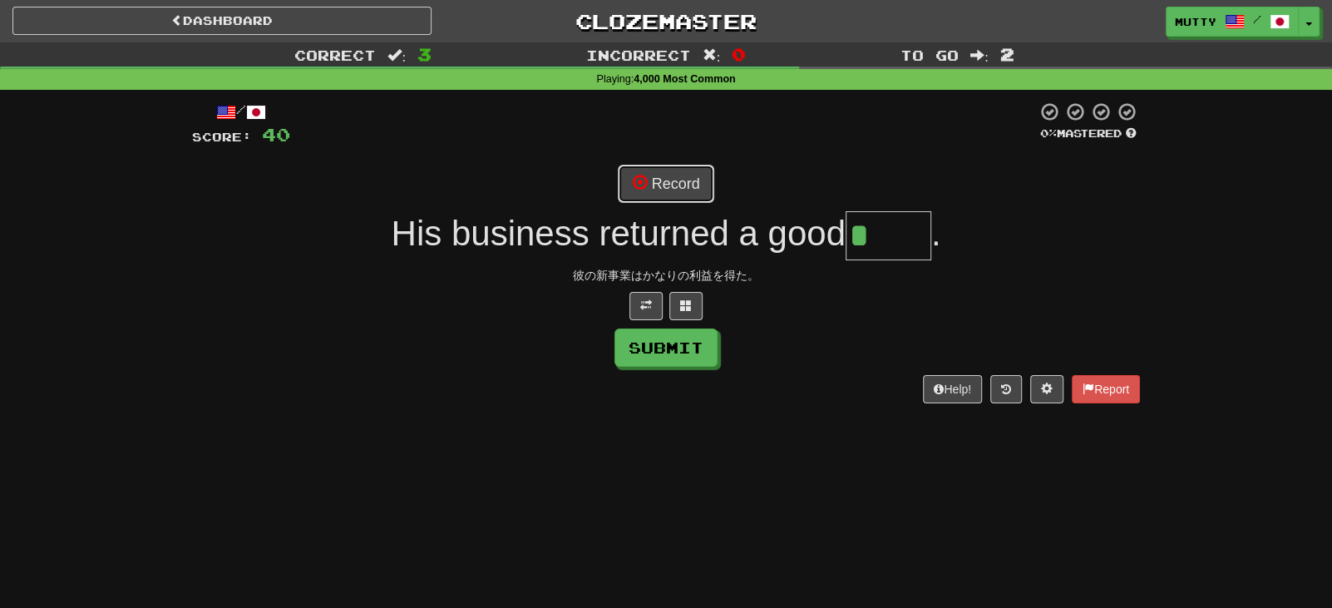
click at [672, 187] on button "Record" at bounding box center [666, 184] width 96 height 38
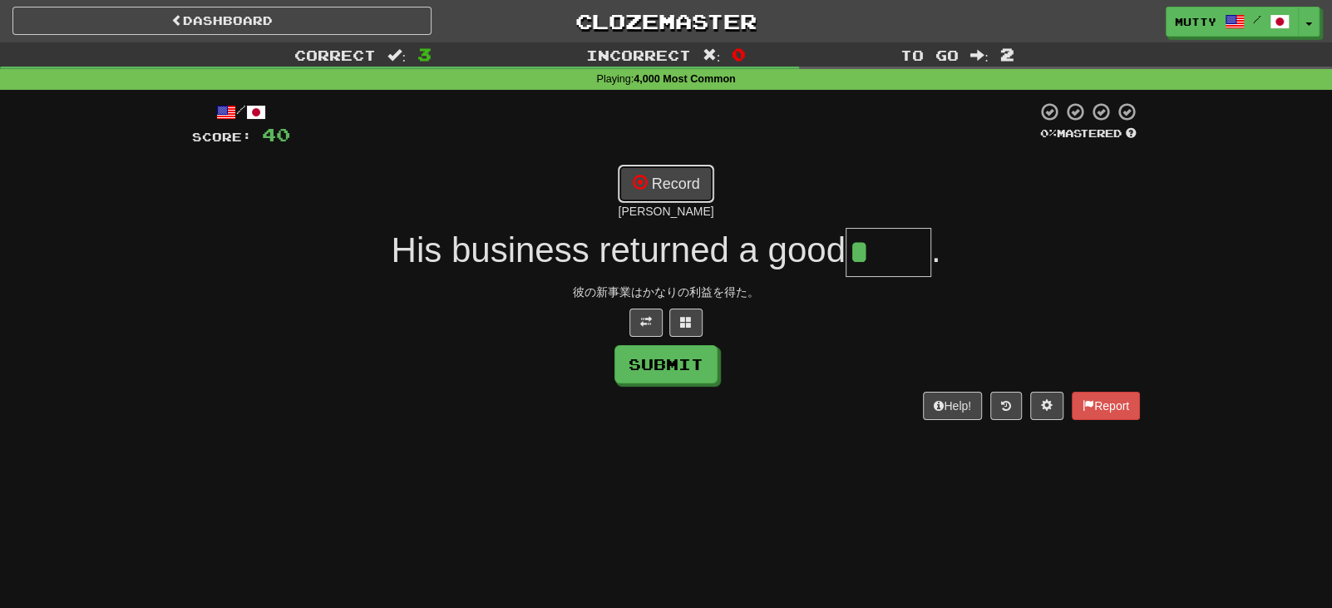
click at [704, 194] on button "Record" at bounding box center [666, 184] width 96 height 38
click at [680, 184] on button "Record" at bounding box center [666, 184] width 96 height 38
type input "******"
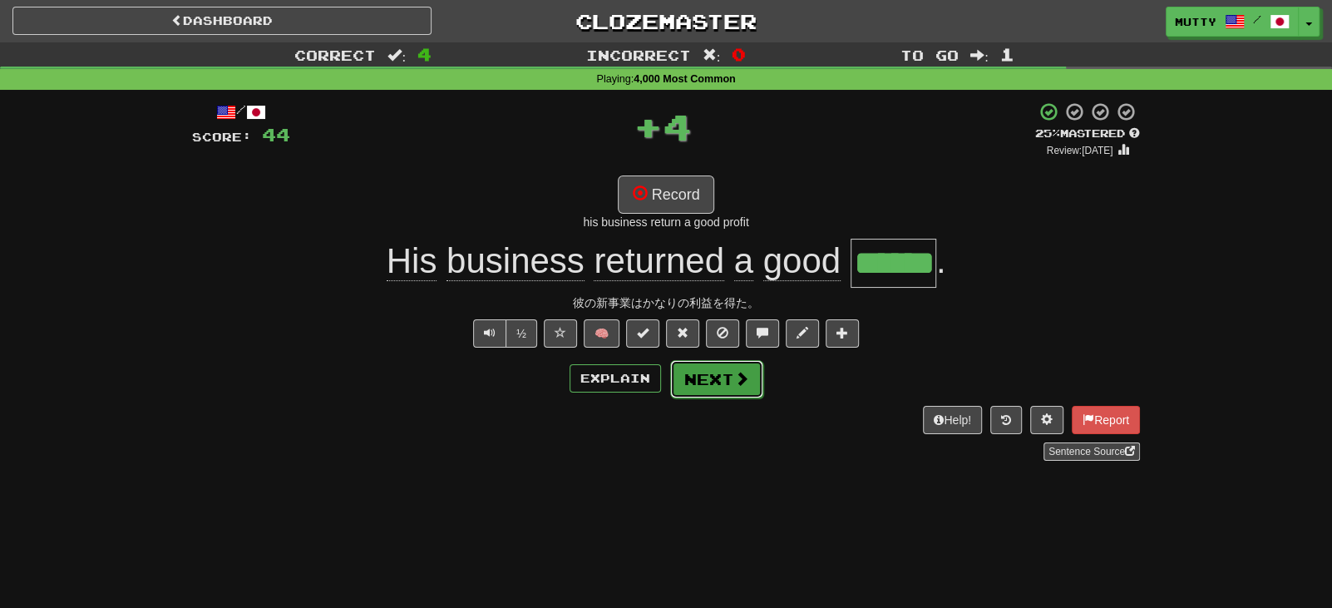
click at [709, 384] on button "Next" at bounding box center [716, 379] width 93 height 38
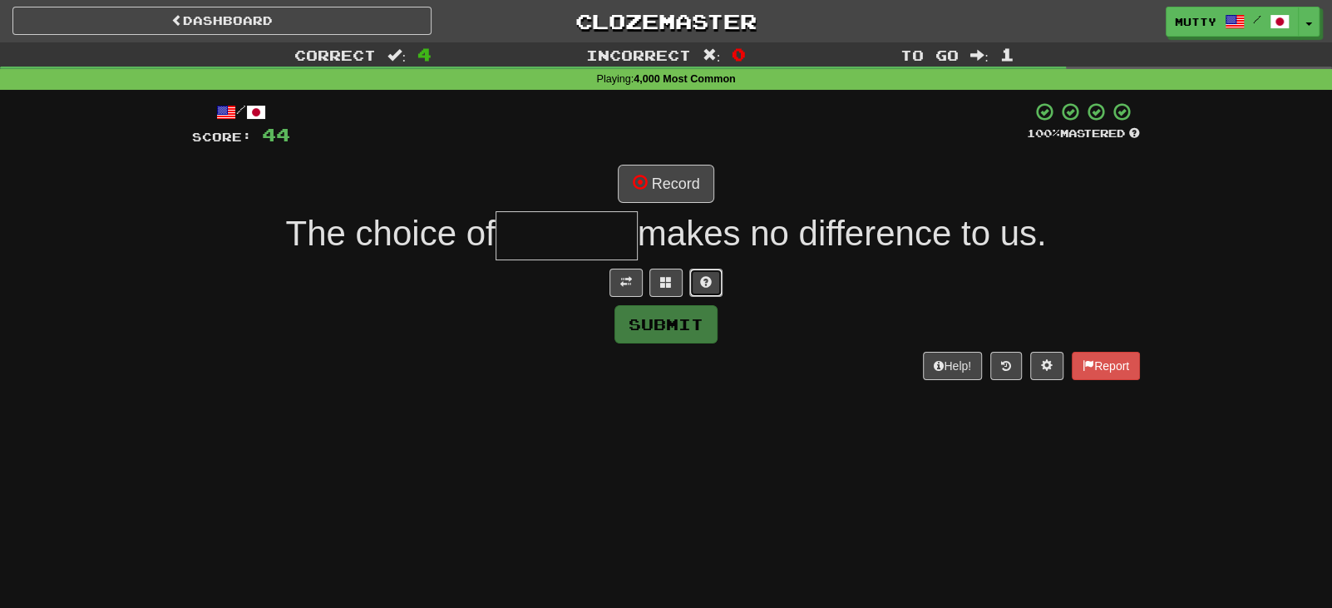
click at [719, 274] on button at bounding box center [706, 283] width 33 height 28
click at [655, 283] on button at bounding box center [646, 283] width 33 height 28
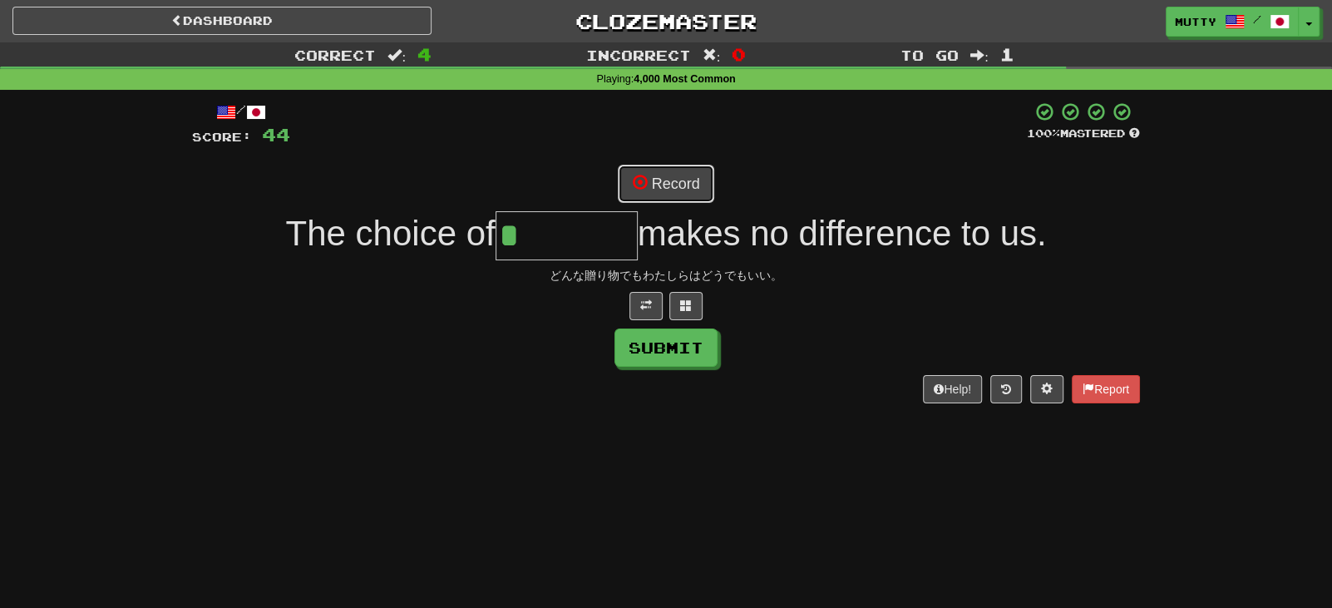
click at [674, 184] on button "Record" at bounding box center [666, 184] width 96 height 38
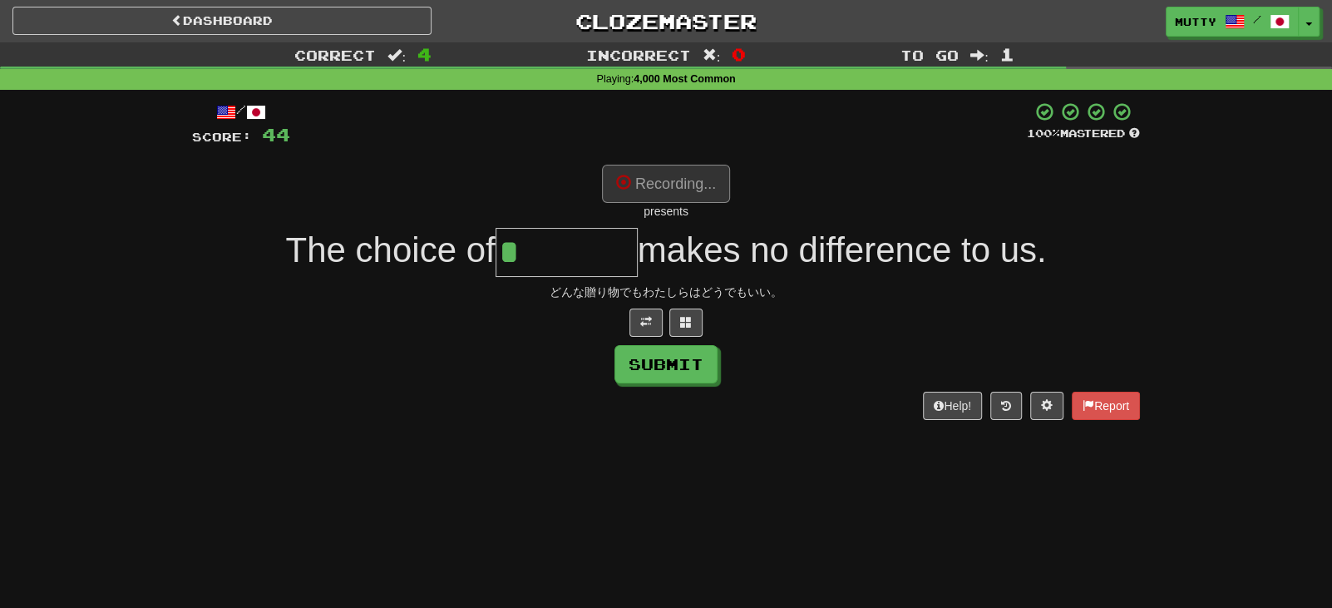
type input "********"
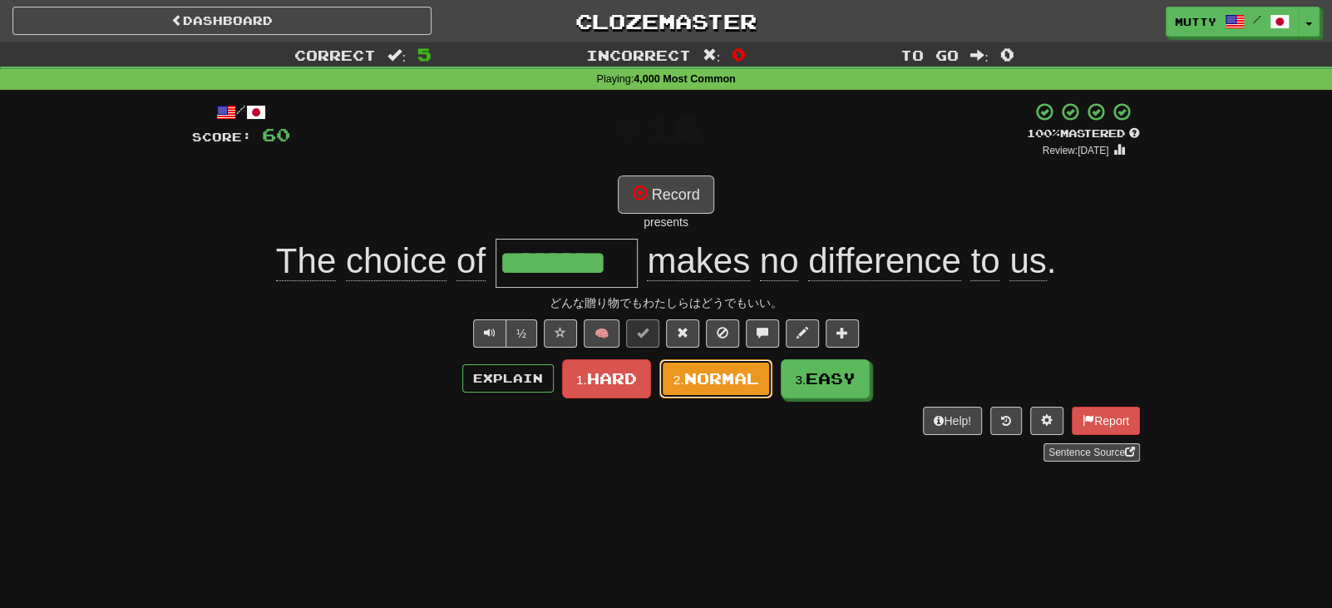
click at [716, 374] on span "Normal" at bounding box center [721, 378] width 75 height 18
